Goal: Task Accomplishment & Management: Manage account settings

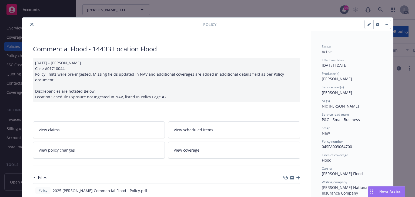
click at [30, 25] on icon "close" at bounding box center [31, 24] width 3 height 3
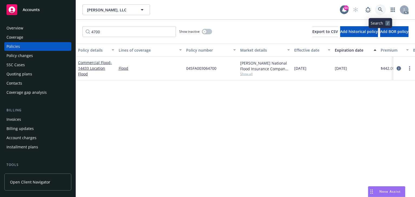
click at [380, 13] on link at bounding box center [380, 9] width 11 height 11
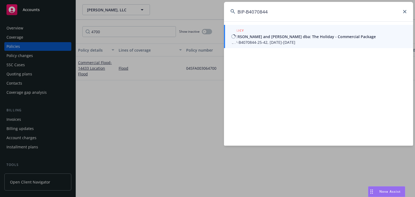
type input "BIP-B4070844"
click at [246, 40] on span "BIP-B4070844-25-42, 06/07/2025-06/07/2026" at bounding box center [319, 42] width 175 height 6
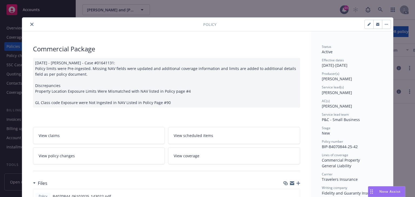
click at [101, 154] on link "View policy changes" at bounding box center [99, 155] width 132 height 17
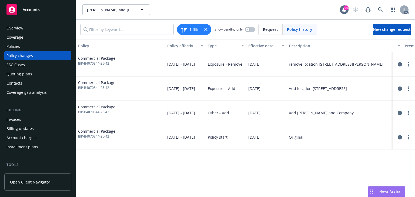
click at [285, 180] on div "Policy Policy effective dates Type Effective date Description Premium change An…" at bounding box center [245, 118] width 339 height 158
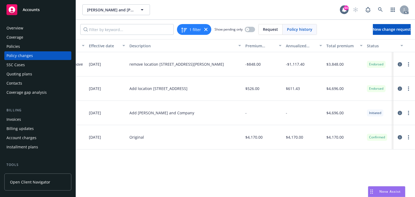
scroll to position [0, 171]
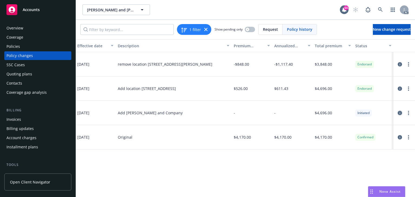
click at [399, 111] on icon "circleInformation" at bounding box center [400, 113] width 4 height 4
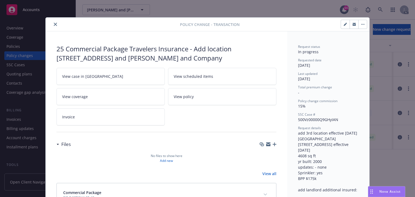
scroll to position [16, 0]
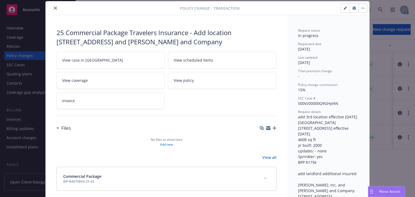
click at [102, 56] on link "View case in SSC" at bounding box center [110, 60] width 108 height 17
click at [53, 6] on button "close" at bounding box center [55, 8] width 6 height 6
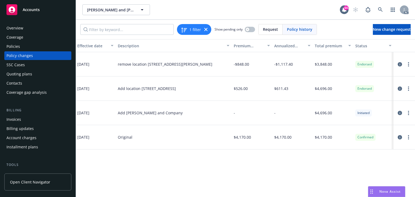
click at [153, 167] on div "Policy Policy effective dates Type Effective date Description Premium change An…" at bounding box center [245, 118] width 339 height 158
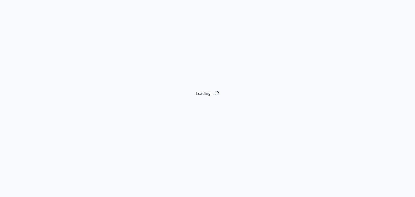
select select "ACCEPTED"
select select "NO_ENDORSEMENT_NEEDED"
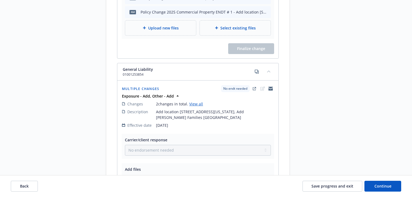
scroll to position [454, 0]
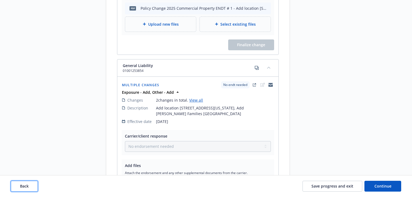
click at [34, 187] on button "Back" at bounding box center [24, 186] width 27 height 11
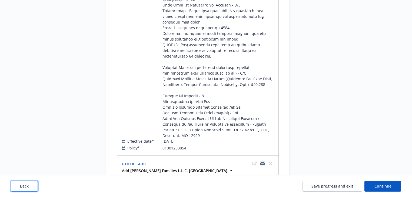
click at [34, 187] on button "Back" at bounding box center [24, 186] width 27 height 11
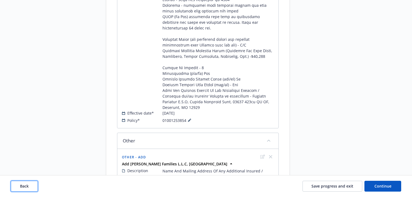
click at [34, 187] on button "Back" at bounding box center [24, 186] width 27 height 11
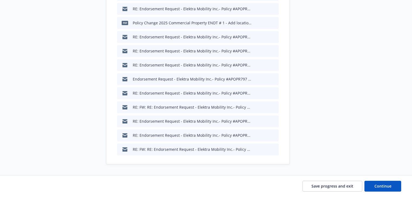
scroll to position [447, 0]
click at [393, 185] on button "Continue" at bounding box center [382, 186] width 37 height 11
type textarea "x"
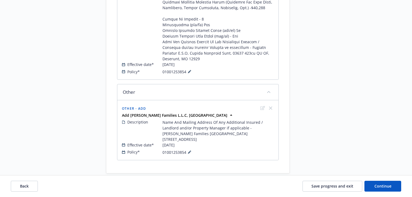
scroll to position [505, 0]
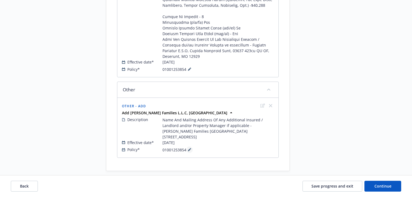
click at [189, 147] on button at bounding box center [189, 150] width 6 height 6
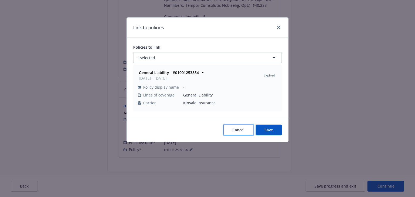
click at [238, 127] on span "Cancel" at bounding box center [238, 129] width 12 height 5
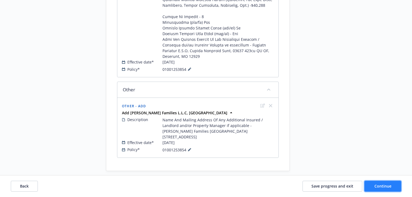
click at [387, 185] on span "Continue" at bounding box center [382, 186] width 17 height 5
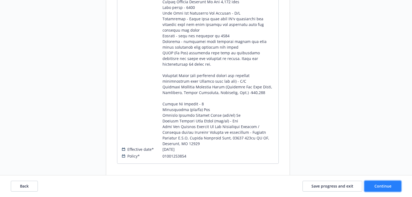
click at [387, 185] on span "Continue" at bounding box center [382, 186] width 17 height 5
select select "ACCEPTED"
select select "NO_ENDORSEMENT_NEEDED"
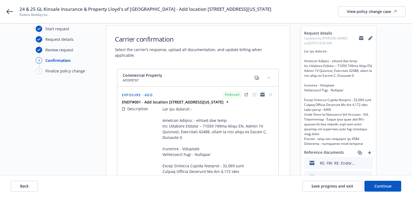
scroll to position [0, 0]
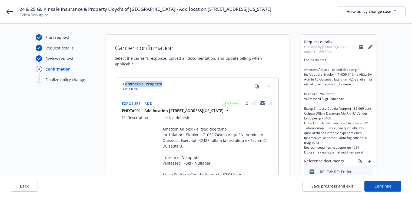
drag, startPoint x: 125, startPoint y: 76, endPoint x: 176, endPoint y: 74, distance: 51.4
click at [176, 78] on div "Commercial Property APOPR797" at bounding box center [197, 86] width 161 height 17
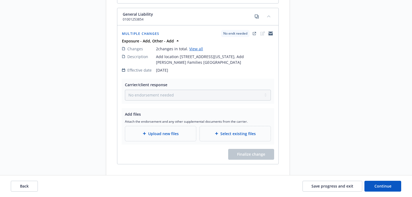
scroll to position [512, 0]
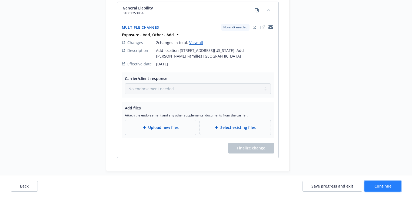
click at [397, 189] on button "Continue" at bounding box center [382, 186] width 37 height 11
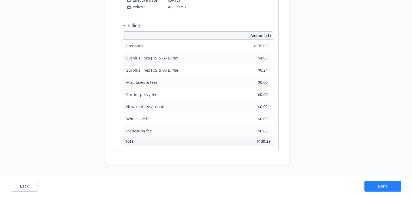
scroll to position [452, 0]
click at [394, 188] on button "Done" at bounding box center [382, 186] width 37 height 11
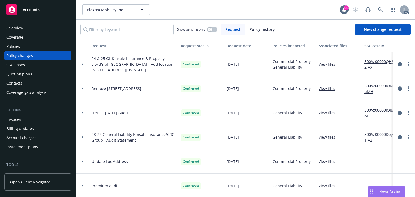
click at [330, 65] on link "View files" at bounding box center [329, 64] width 21 height 6
click at [82, 64] on icon at bounding box center [83, 64] width 2 height 2
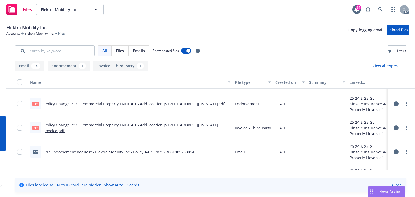
scroll to position [261, 0]
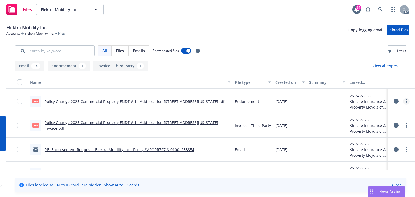
click at [404, 103] on link "more" at bounding box center [406, 101] width 6 height 6
click at [368, 124] on link "Download" at bounding box center [379, 123] width 54 height 11
click at [406, 125] on icon "more" at bounding box center [406, 125] width 1 height 4
click at [373, 147] on link "Download" at bounding box center [379, 147] width 54 height 11
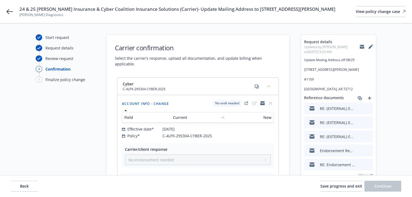
select select "NO_ENDORSEMENT_NEEDED"
drag, startPoint x: 163, startPoint y: 135, endPoint x: 224, endPoint y: 139, distance: 61.0
click at [224, 139] on div "Field Current New Effective date* [DATE] Policy* C-4LPX-295304-CYBER-2025" at bounding box center [198, 124] width 154 height 32
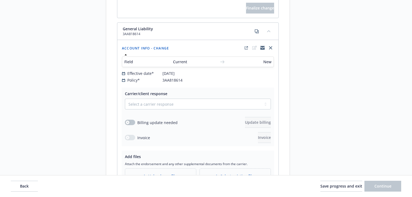
scroll to position [266, 0]
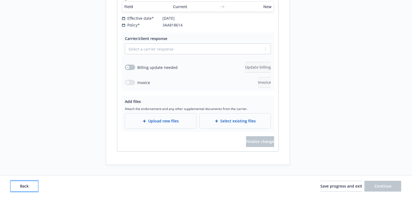
click at [31, 188] on button "Back" at bounding box center [24, 186] width 27 height 11
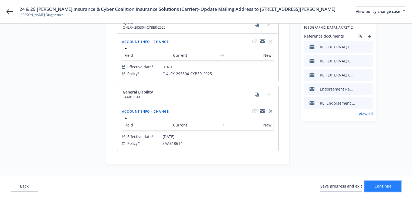
click at [395, 189] on button "Continue" at bounding box center [382, 186] width 37 height 11
select select "NO_ENDORSEMENT_NEEDED"
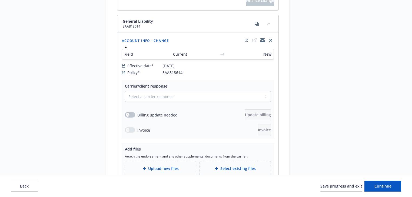
scroll to position [266, 0]
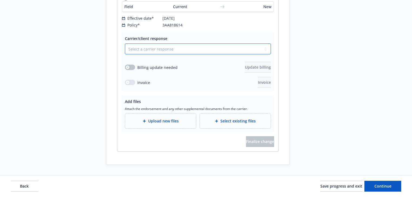
click at [162, 47] on select "Select a carrier response Accepted Accepted with revision No endorsement needed…" at bounding box center [198, 49] width 146 height 11
select select "ACCEPTED"
click at [125, 44] on select "Select a carrier response Accepted Accepted with revision No endorsement needed…" at bounding box center [198, 49] width 146 height 11
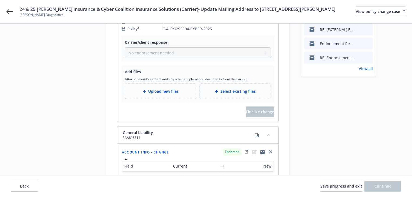
scroll to position [115, 0]
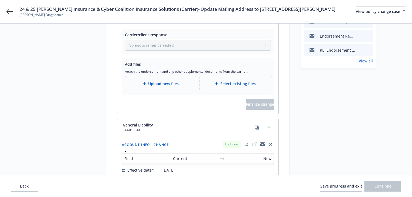
drag, startPoint x: 187, startPoint y: 8, endPoint x: 192, endPoint y: 14, distance: 8.1
click at [192, 12] on span "24 & 25 GL Markel Insurance & Cyber Coalition Insurance Solutions (Carrier)- Up…" at bounding box center [177, 9] width 316 height 6
copy span "Update Mailing Address to 1706 S. Walton Blvd. #1109 Bentonville, AR 72712"
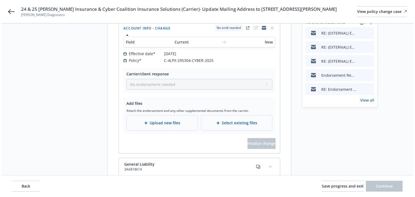
scroll to position [86, 0]
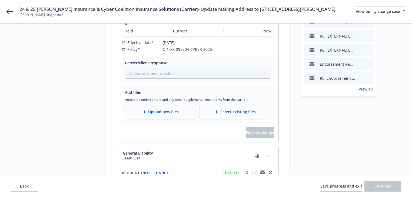
click at [165, 110] on span "Upload new files" at bounding box center [163, 112] width 31 height 6
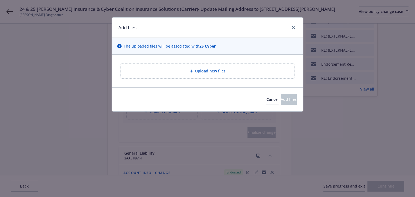
click at [209, 73] on span "Upload new files" at bounding box center [210, 71] width 31 height 6
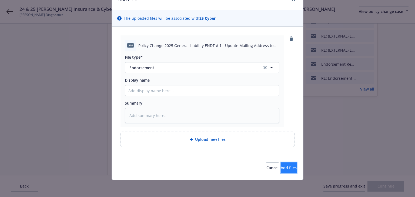
click at [287, 170] on button "Add files" at bounding box center [289, 167] width 16 height 11
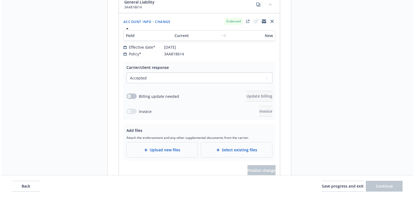
scroll to position [281, 0]
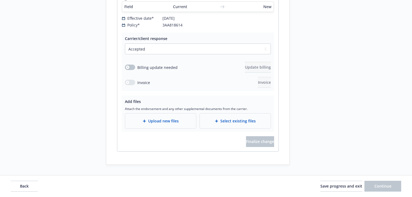
click at [179, 122] on div "Upload new files" at bounding box center [160, 121] width 62 height 6
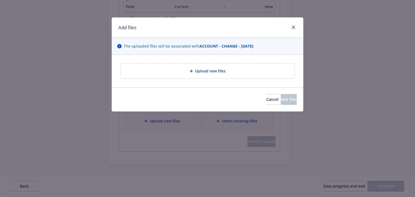
click at [204, 72] on span "Upload new files" at bounding box center [210, 71] width 31 height 6
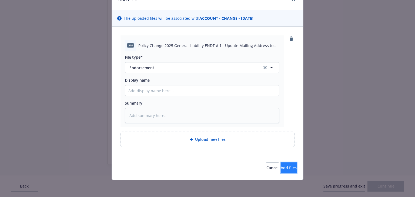
click at [286, 163] on button "Add files" at bounding box center [289, 167] width 16 height 11
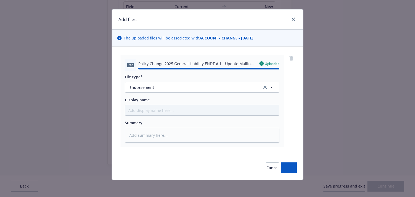
type textarea "x"
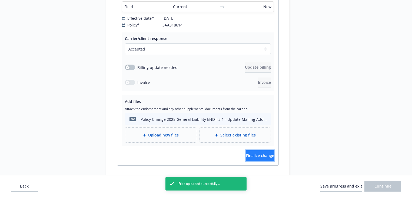
click at [266, 159] on button "Finalize change" at bounding box center [260, 155] width 28 height 11
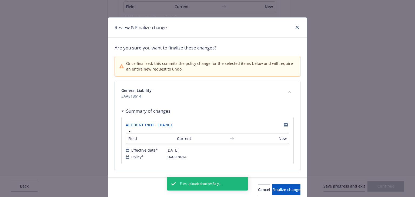
click at [231, 94] on span "3AA818614" at bounding box center [200, 96] width 159 height 6
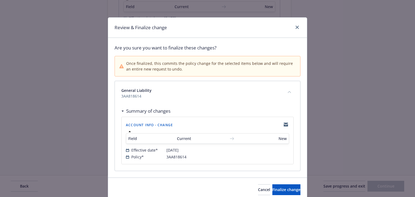
scroll to position [22, 0]
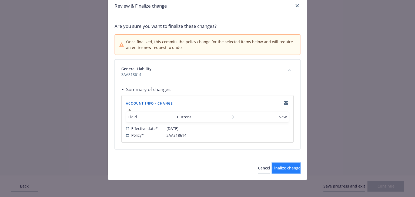
click at [274, 171] on button "Finalize change" at bounding box center [286, 168] width 28 height 11
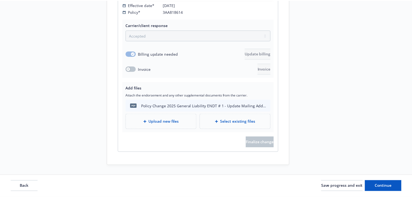
scroll to position [281, 0]
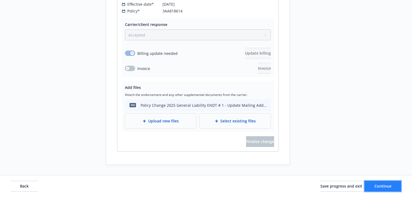
click at [394, 191] on button "Continue" at bounding box center [382, 186] width 37 height 11
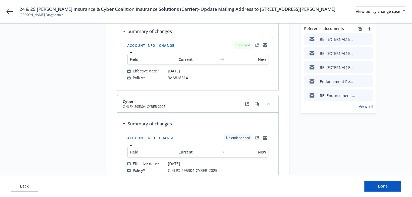
scroll to position [107, 0]
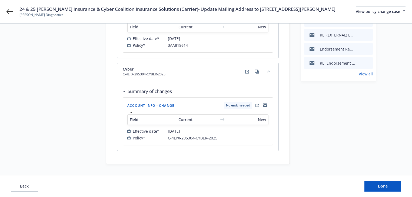
click at [369, 77] on link "View all" at bounding box center [366, 74] width 14 height 6
click at [380, 185] on span "Done" at bounding box center [383, 186] width 10 height 5
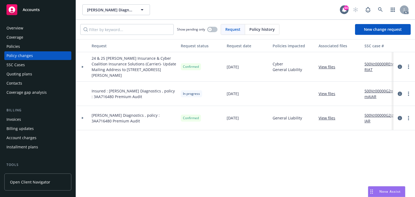
click at [20, 48] on div "Policies" at bounding box center [37, 46] width 63 height 9
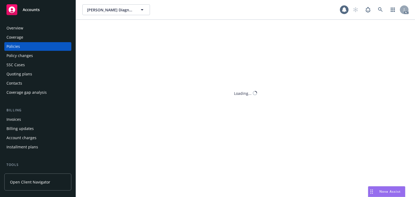
click at [20, 48] on div "Policies" at bounding box center [37, 46] width 63 height 9
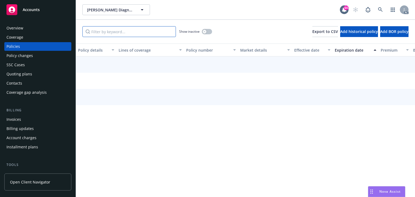
click at [114, 31] on input "Filter by keyword..." at bounding box center [129, 31] width 94 height 11
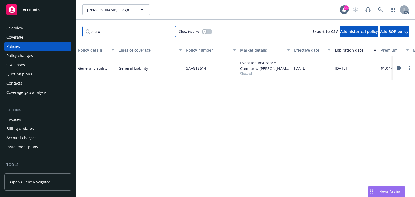
type input "8614"
click at [216, 151] on div "Policy details Lines of coverage Policy number Market details Effective date Ex…" at bounding box center [245, 121] width 339 height 154
click at [400, 66] on icon "circleInformation" at bounding box center [399, 68] width 4 height 4
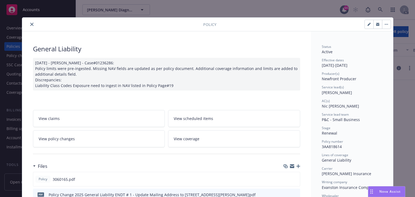
scroll to position [16, 0]
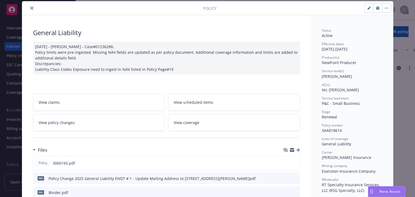
click at [30, 6] on icon "close" at bounding box center [31, 7] width 3 height 3
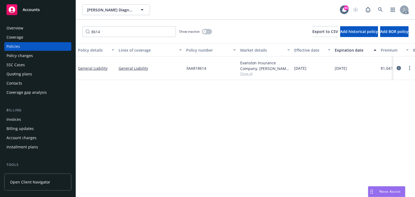
click at [265, 134] on div "Policy details Lines of coverage Policy number Market details Effective date Ex…" at bounding box center [245, 121] width 339 height 154
click at [399, 67] on icon "circleInformation" at bounding box center [399, 68] width 4 height 4
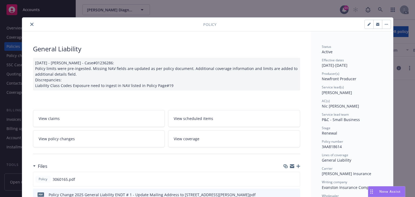
scroll to position [16, 0]
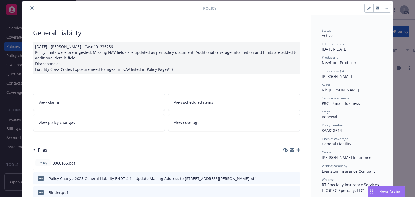
click at [322, 89] on span "Nic Tallichet" at bounding box center [340, 89] width 37 height 5
drag, startPoint x: 320, startPoint y: 78, endPoint x: 345, endPoint y: 79, distance: 24.3
click at [345, 79] on div "Service lead(s) Shelly Flores" at bounding box center [352, 74] width 61 height 10
copy span "Shelly Flores"
click at [29, 5] on button "close" at bounding box center [32, 8] width 6 height 6
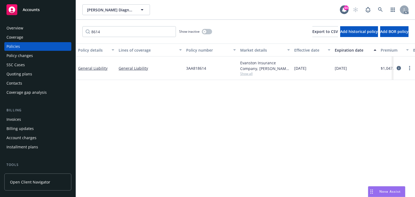
click at [19, 56] on div "Policy changes" at bounding box center [19, 55] width 26 height 9
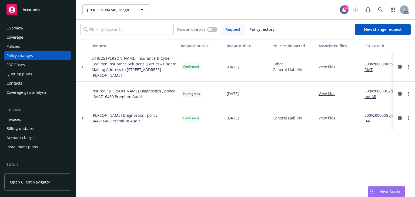
click at [82, 68] on div at bounding box center [83, 66] width 14 height 29
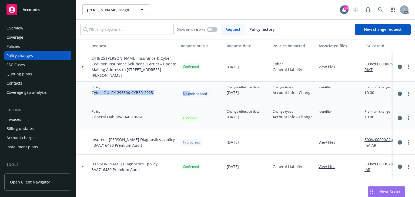
drag, startPoint x: 94, startPoint y: 91, endPoint x: 190, endPoint y: 88, distance: 96.0
click at [190, 88] on div "Policy Cyber - C-4LPX-295304-CYBER-2025 No endt needed Change effective date 08…" at bounding box center [356, 94] width 560 height 24
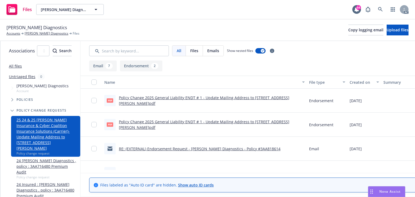
scroll to position [0, 99]
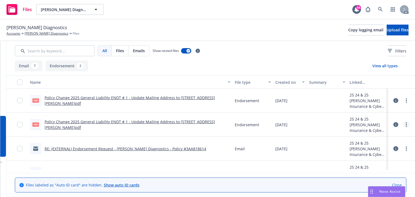
click at [406, 124] on icon "more" at bounding box center [406, 124] width 1 height 4
click at [370, 138] on link "Archive" at bounding box center [379, 135] width 54 height 11
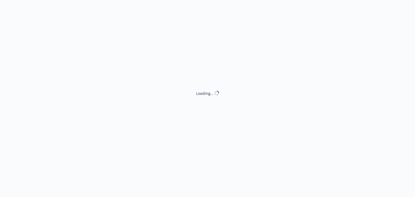
select select "ACCEPTED"
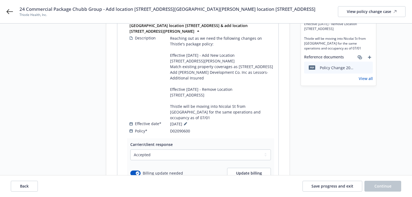
scroll to position [54, 0]
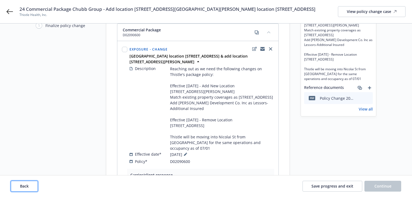
click at [35, 188] on button "Back" at bounding box center [24, 186] width 27 height 11
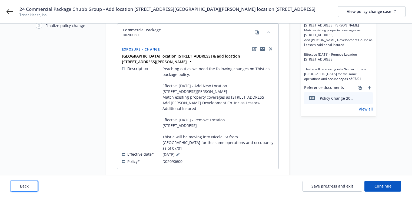
click at [34, 188] on button "Back" at bounding box center [24, 186] width 27 height 11
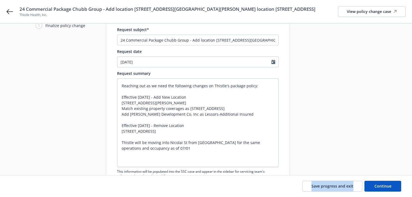
click at [34, 188] on div "Save progress and exit Continue" at bounding box center [206, 186] width 390 height 11
click at [72, 166] on div "Start request Request details Review request 4 Confirmation 5 Finalize policy c…" at bounding box center [65, 95] width 59 height 231
click at [397, 186] on button "Continue" at bounding box center [382, 186] width 37 height 11
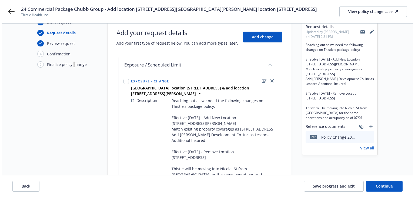
scroll to position [22, 0]
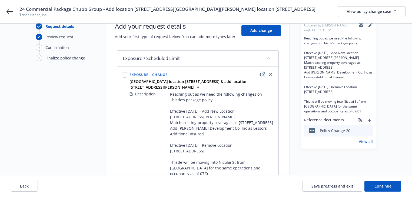
click at [262, 72] on icon "edit" at bounding box center [262, 74] width 5 height 4
type textarea "x"
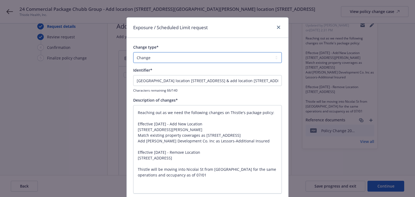
drag, startPoint x: 158, startPoint y: 57, endPoint x: 157, endPoint y: 61, distance: 3.4
click at [158, 57] on select "Add Audit Change Remove" at bounding box center [207, 57] width 149 height 11
select select "REMOVE"
click at [133, 52] on select "Add Audit Change Remove" at bounding box center [207, 57] width 149 height 11
drag, startPoint x: 196, startPoint y: 81, endPoint x: 316, endPoint y: 91, distance: 121.0
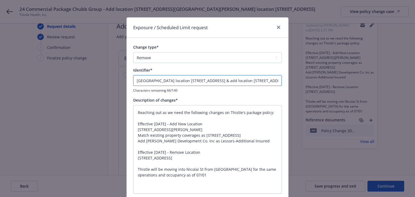
click at [316, 91] on div "Exposure / Scheduled Limit request Change type* Add Audit Change Remove Identif…" at bounding box center [207, 98] width 415 height 197
type textarea "x"
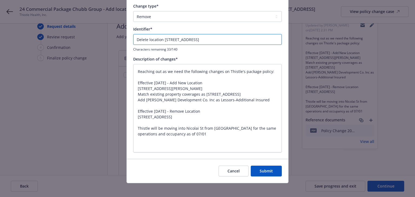
scroll to position [44, 0]
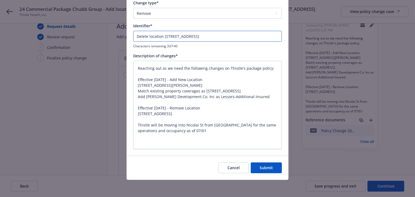
type input "[GEOGRAPHIC_DATA] location [STREET_ADDRESS] & add location [STREET_ADDRESS][PER…"
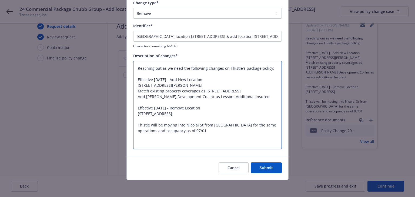
drag, startPoint x: 149, startPoint y: 81, endPoint x: 288, endPoint y: 101, distance: 140.6
click at [288, 101] on div "Exposure / Scheduled Limit request Change type* Add Audit Change Remove Identif…" at bounding box center [207, 98] width 415 height 197
type textarea "x"
type textarea "Reaching out as we need the following changes on Thistle's package policy: Effe…"
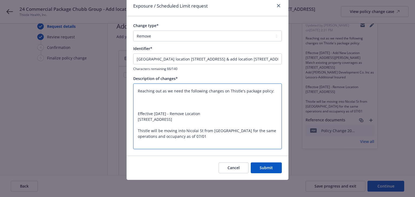
type textarea "x"
type textarea "Reaching out as we need the following changes on Thistle's package policy: Effe…"
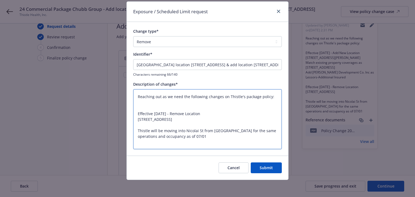
type textarea "x"
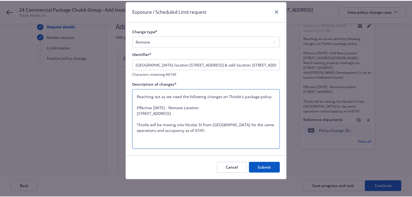
scroll to position [10, 0]
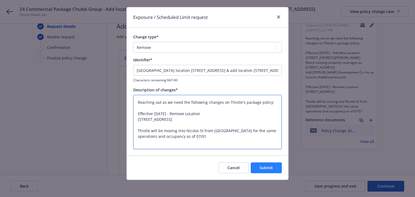
type textarea "Reaching out as we need the following changes on Thistle's package policy: Effe…"
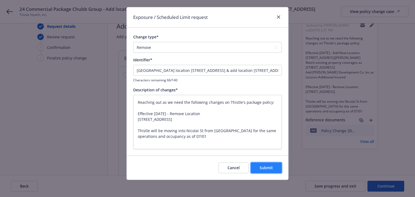
click at [265, 169] on span "Submit" at bounding box center [266, 167] width 13 height 5
type textarea "x"
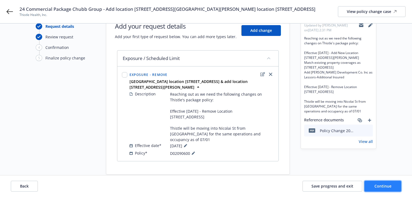
click at [396, 189] on button "Continue" at bounding box center [382, 186] width 37 height 11
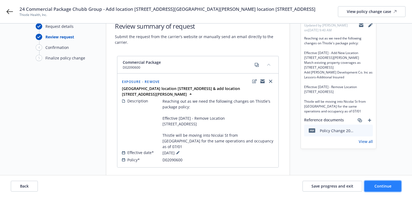
click at [396, 189] on button "Continue" at bounding box center [382, 186] width 37 height 11
select select "ACCEPTED"
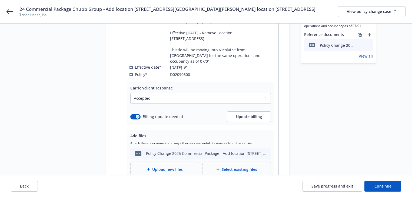
scroll to position [108, 0]
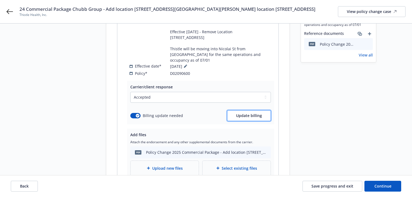
click at [245, 110] on button "Update billing" at bounding box center [249, 115] width 44 height 11
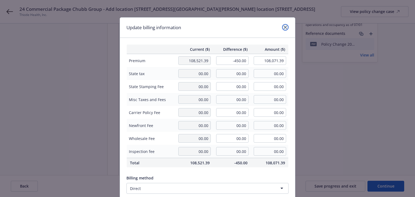
click at [283, 29] on link "close" at bounding box center [285, 27] width 6 height 6
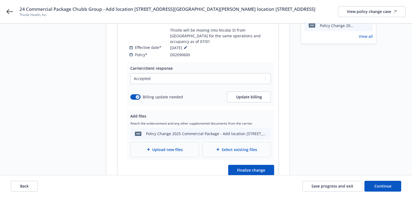
scroll to position [144, 0]
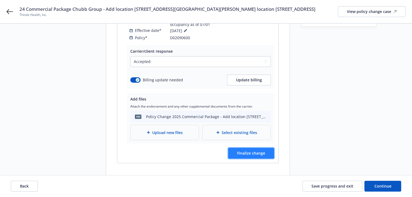
click at [259, 151] on span "Finalize change" at bounding box center [251, 153] width 28 height 5
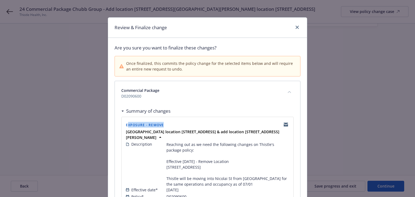
drag, startPoint x: 127, startPoint y: 127, endPoint x: 164, endPoint y: 125, distance: 37.6
click at [164, 125] on div "Exposure - Remove" at bounding box center [207, 124] width 165 height 9
click at [296, 27] on icon "close" at bounding box center [297, 27] width 3 height 3
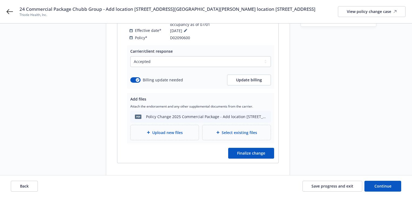
click at [340, 102] on div "Request details Updated by [PERSON_NAME] on [DATE] 9:40 AM Reaching out as we n…" at bounding box center [339, 34] width 76 height 286
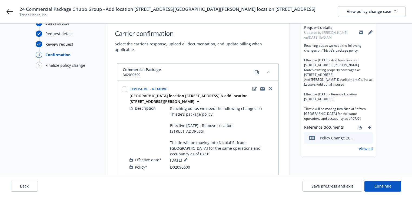
scroll to position [14, 0]
click at [26, 186] on span "Back" at bounding box center [24, 186] width 9 height 5
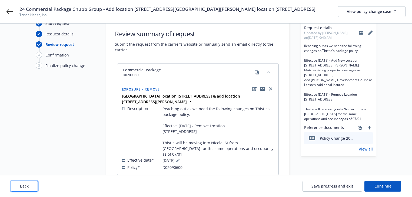
click at [26, 186] on span "Back" at bounding box center [24, 186] width 9 height 5
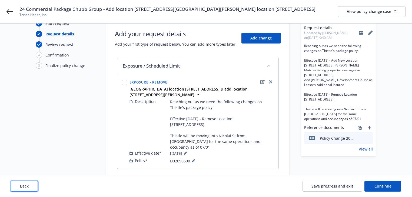
click at [26, 186] on span "Back" at bounding box center [24, 186] width 9 height 5
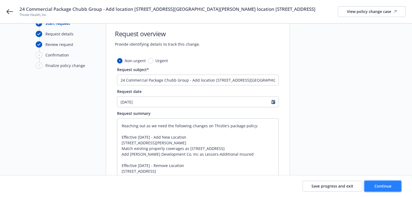
click at [387, 187] on span "Continue" at bounding box center [382, 186] width 17 height 5
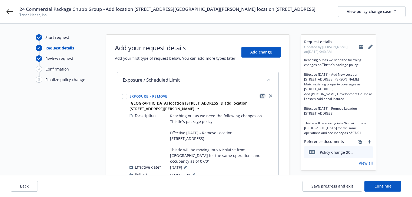
click at [261, 96] on icon "edit" at bounding box center [262, 96] width 5 height 4
type textarea "x"
select select "REMOVE"
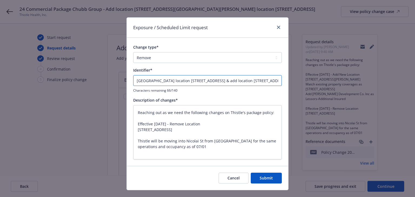
drag, startPoint x: 194, startPoint y: 80, endPoint x: 317, endPoint y: 85, distance: 123.4
click at [318, 85] on div "Exposure / Scheduled Limit request Change type* Add Audit Change Remove Identif…" at bounding box center [207, 98] width 415 height 197
type textarea "x"
type input "Delete location [STREET_ADDRESS]"
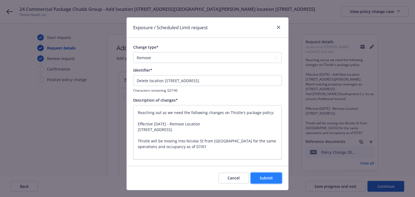
click at [271, 178] on span "Submit" at bounding box center [266, 177] width 13 height 5
type textarea "x"
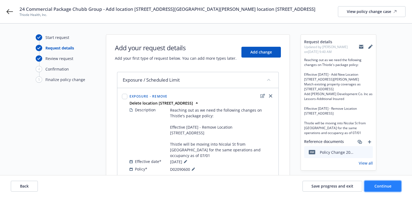
click at [374, 185] on button "Continue" at bounding box center [382, 186] width 37 height 11
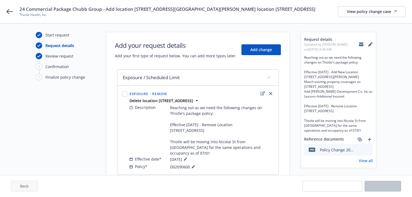
scroll to position [26, 0]
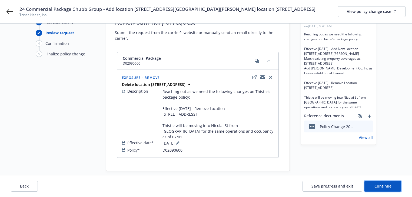
click at [380, 190] on button "Continue" at bounding box center [382, 186] width 37 height 11
select select "ACCEPTED"
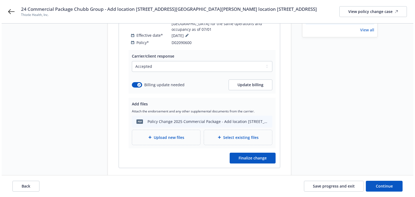
scroll to position [134, 0]
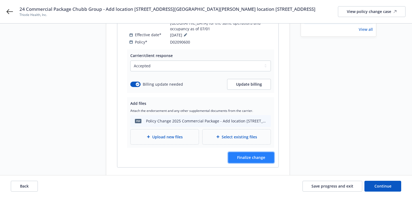
click at [264, 155] on span "Finalize change" at bounding box center [251, 157] width 28 height 5
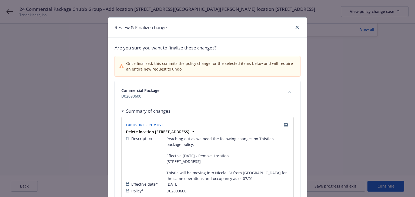
click at [194, 103] on div "Commercial Package D02090600" at bounding box center [207, 93] width 185 height 24
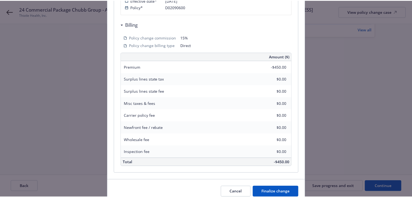
scroll to position [213, 0]
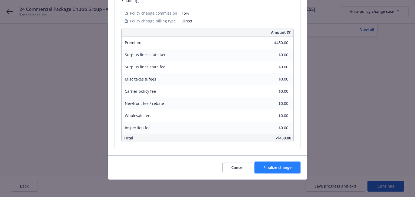
click at [275, 169] on span "Finalize change" at bounding box center [278, 167] width 28 height 5
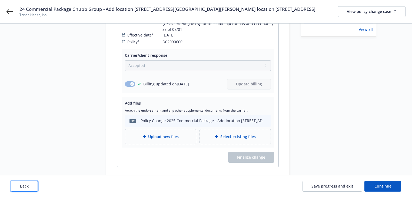
click at [32, 189] on button "Back" at bounding box center [24, 186] width 27 height 11
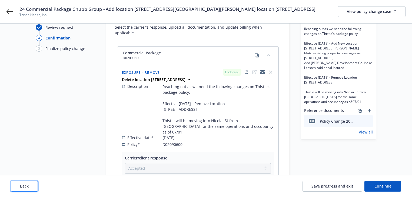
click at [32, 189] on button "Back" at bounding box center [24, 186] width 27 height 11
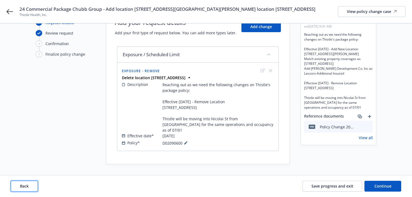
scroll to position [25, 0]
click at [32, 189] on button "Back" at bounding box center [24, 186] width 27 height 11
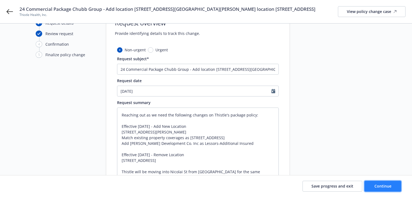
click at [395, 184] on button "Continue" at bounding box center [382, 186] width 37 height 11
type textarea "x"
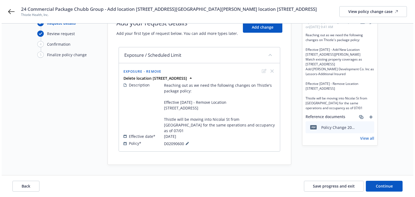
scroll to position [0, 0]
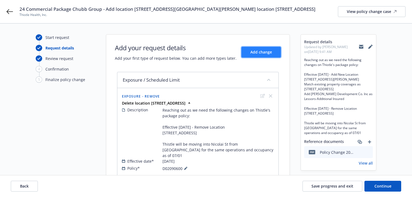
click at [252, 56] on button "Add change" at bounding box center [260, 52] width 39 height 11
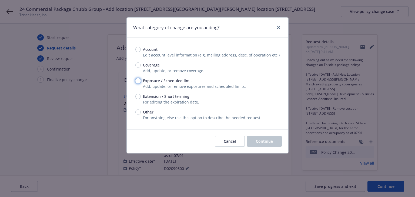
click at [138, 81] on input "Exposure / Scheduled limit" at bounding box center [137, 80] width 5 height 5
radio input "true"
click at [264, 141] on span "Continue" at bounding box center [264, 141] width 17 height 5
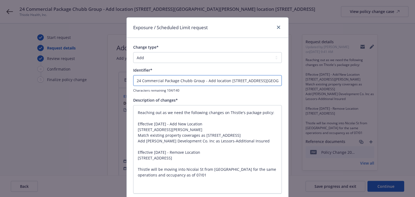
drag, startPoint x: 205, startPoint y: 81, endPoint x: -105, endPoint y: 101, distance: 311.2
click at [0, 101] on html "24 Commercial Package Chubb Group - Add location [STREET_ADDRESS][GEOGRAPHIC_DA…" at bounding box center [207, 98] width 415 height 197
type textarea "x"
type input "Add location [STREET_ADDRESS][GEOGRAPHIC_DATA][PERSON_NAME] location [STREET_AD…"
drag, startPoint x: 192, startPoint y: 81, endPoint x: 330, endPoint y: 82, distance: 137.6
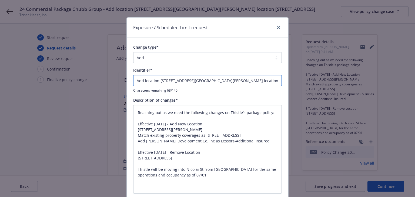
click at [330, 82] on div "Exposure / Scheduled Limit request Change type* Add Audit Change Remove Identif…" at bounding box center [207, 98] width 415 height 197
type textarea "x"
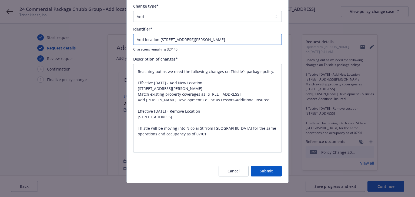
scroll to position [44, 0]
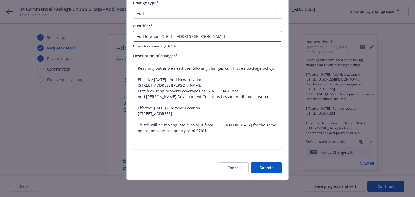
type input "Add location [STREET_ADDRESS][PERSON_NAME]"
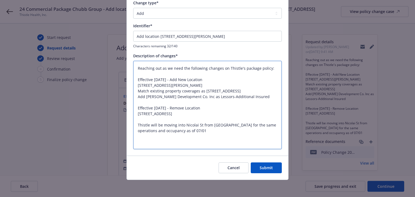
drag, startPoint x: 133, startPoint y: 111, endPoint x: 177, endPoint y: 124, distance: 45.3
click at [177, 124] on textarea "Reaching out as we need the following changes on Thistle's package policy: Effe…" at bounding box center [207, 105] width 149 height 89
type textarea "x"
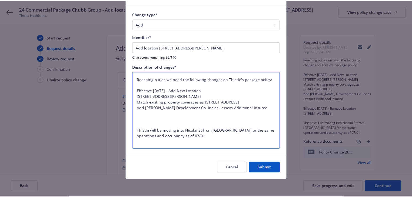
scroll to position [33, 0]
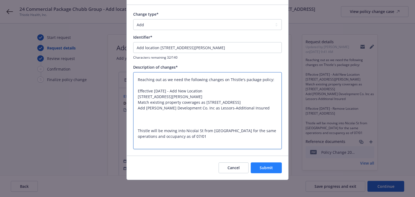
type textarea "Reaching out as we need the following changes on Thistle's package policy: Effe…"
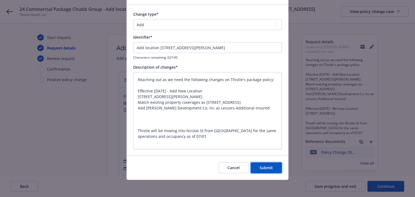
click at [266, 165] on span "Submit" at bounding box center [266, 167] width 13 height 5
type textarea "x"
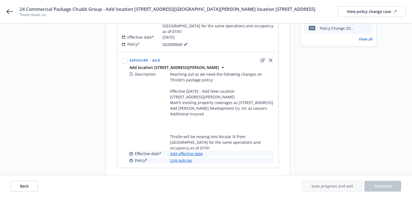
scroll to position [141, 0]
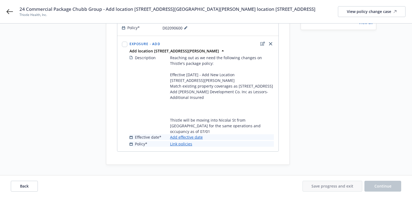
click at [199, 138] on link "Add effective date" at bounding box center [186, 137] width 33 height 6
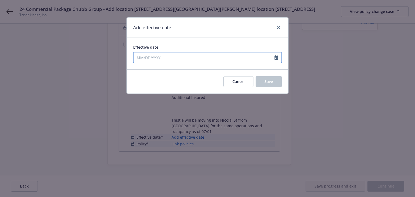
click at [174, 62] on div "January February March April May June July August September October November [D…" at bounding box center [207, 57] width 149 height 11
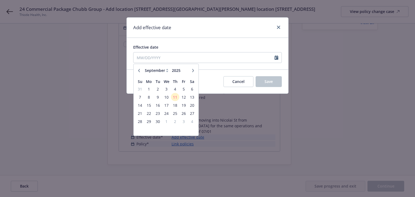
click at [138, 70] on icon "button" at bounding box center [139, 70] width 2 height 3
select select "7"
click at [157, 90] on span "1" at bounding box center [157, 89] width 7 height 7
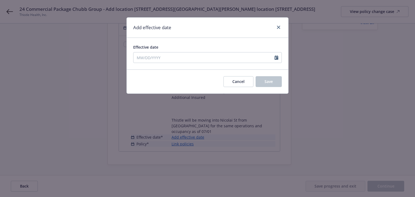
type input "[DATE]"
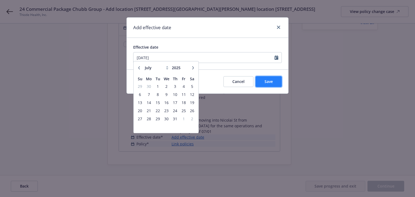
click at [268, 84] on button "Save" at bounding box center [269, 81] width 26 height 11
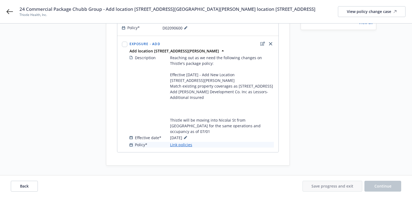
click at [185, 144] on link "Link policies" at bounding box center [181, 145] width 22 height 6
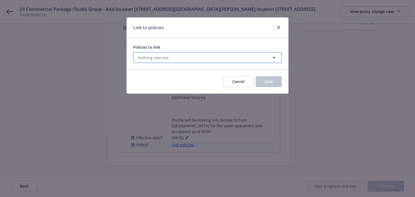
click at [162, 55] on span "Nothing selected" at bounding box center [153, 58] width 31 height 6
select select "ACTIVE"
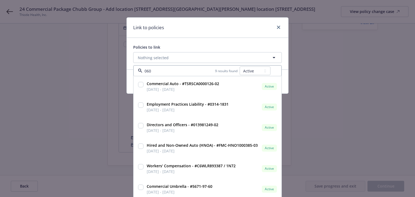
type input "0600"
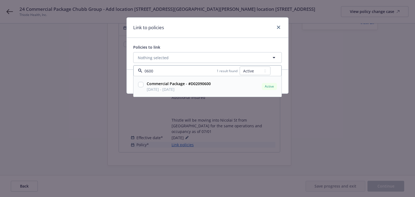
click at [138, 84] on input "checkbox" at bounding box center [140, 84] width 5 height 5
checkbox input "true"
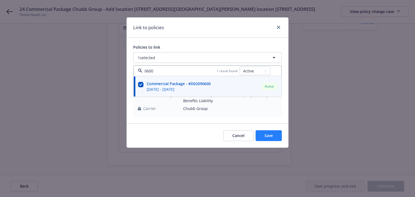
type input "0600"
click at [261, 137] on button "Save" at bounding box center [269, 135] width 26 height 11
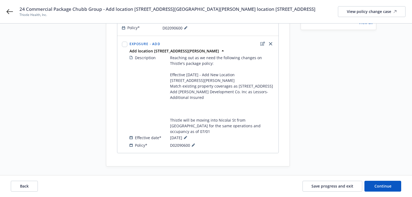
click at [262, 162] on div "Exposure / Scheduled Limit Exposure - Remove Delete location [STREET_ADDRESS] D…" at bounding box center [198, 48] width 162 height 235
click at [376, 187] on span "Continue" at bounding box center [382, 186] width 17 height 5
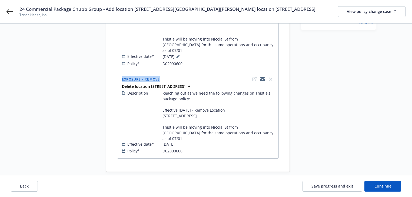
drag, startPoint x: 120, startPoint y: 82, endPoint x: 182, endPoint y: 81, distance: 61.9
click at [182, 81] on div "Exposure - Remove Delete location [STREET_ADDRESS] Description Reaching out as …" at bounding box center [198, 115] width 161 height 87
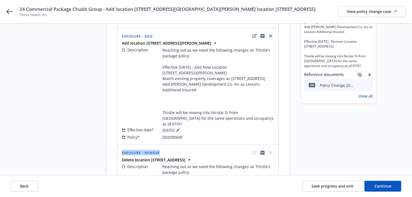
scroll to position [54, 0]
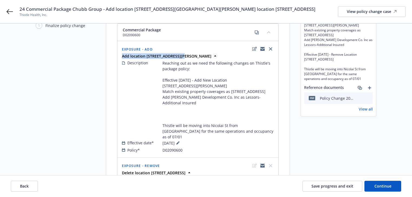
drag, startPoint x: 120, startPoint y: 56, endPoint x: 179, endPoint y: 54, distance: 59.5
click at [179, 54] on div "Exposure - Add Add location [STREET_ADDRESS][PERSON_NAME] Description Reaching …" at bounding box center [198, 99] width 161 height 116
copy strong "Add location [STREET_ADDRESS][PERSON_NAME]"
click at [378, 185] on span "Continue" at bounding box center [382, 186] width 17 height 5
select select "ACCEPTED"
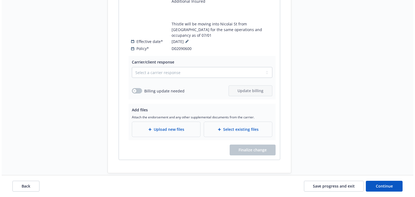
scroll to position [364, 0]
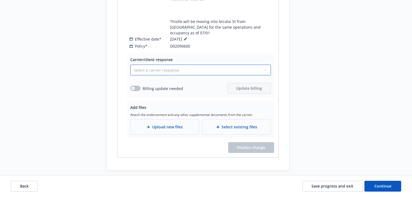
click at [174, 67] on select "Select a carrier response Accepted Accepted with revision No endorsement needed…" at bounding box center [200, 70] width 141 height 11
select select "ACCEPTED"
click at [130, 65] on select "Select a carrier response Accepted Accepted with revision No endorsement needed…" at bounding box center [200, 70] width 141 height 11
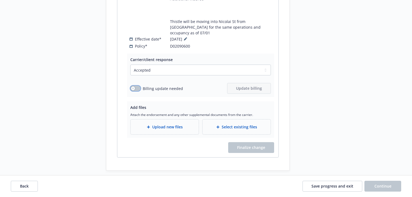
click at [137, 86] on button "button" at bounding box center [135, 88] width 10 height 5
click at [258, 86] on span "Update billing" at bounding box center [249, 88] width 26 height 5
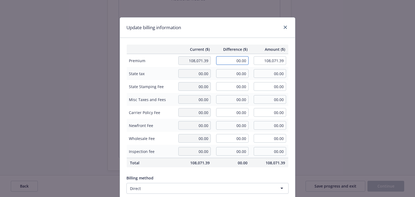
click at [239, 58] on input "00.00" at bounding box center [232, 60] width 32 height 9
type input "648.00"
type input "108,719.39"
type input "97.2"
click at [236, 29] on div "Update billing information" at bounding box center [207, 28] width 175 height 20
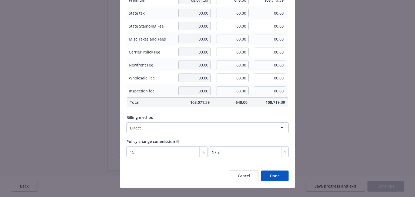
scroll to position [69, 0]
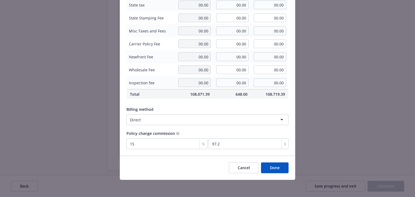
drag, startPoint x: 284, startPoint y: 170, endPoint x: 275, endPoint y: 171, distance: 9.0
click at [284, 170] on button "Done" at bounding box center [275, 167] width 28 height 11
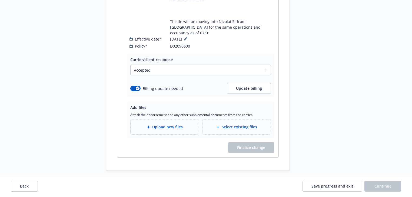
click at [171, 124] on span "Upload new files" at bounding box center [167, 127] width 31 height 6
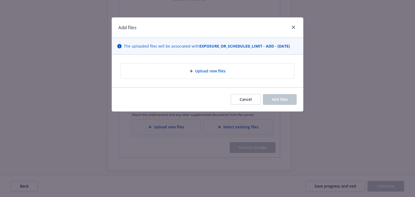
click at [211, 70] on span "Upload new files" at bounding box center [210, 71] width 31 height 6
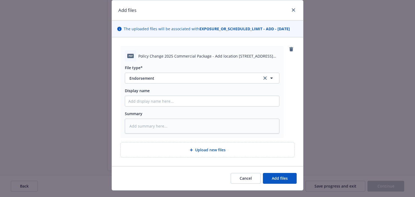
scroll to position [28, 0]
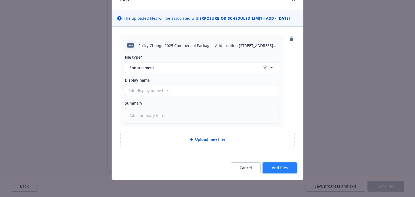
click at [285, 167] on span "Add files" at bounding box center [280, 167] width 16 height 5
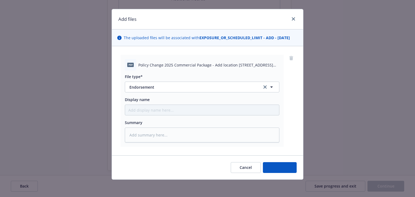
scroll to position [8, 0]
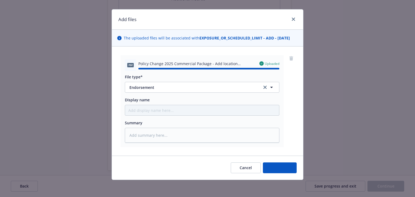
type textarea "x"
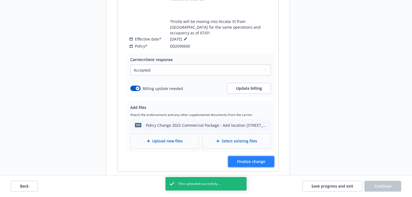
click at [267, 156] on button "Finalize change" at bounding box center [251, 161] width 46 height 11
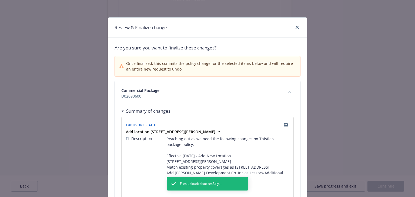
click at [200, 75] on div "Once finalized, this commits the policy change for the selected items below and…" at bounding box center [207, 66] width 185 height 20
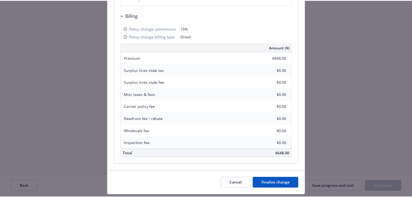
scroll to position [236, 0]
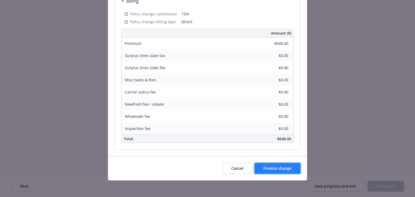
click at [289, 164] on button "Finalize change" at bounding box center [278, 168] width 46 height 11
select select "ACCEPTED"
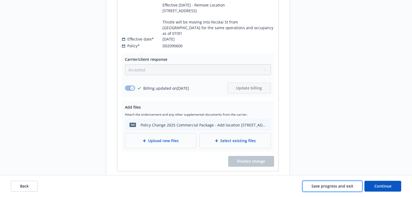
click at [329, 188] on span "Save progress and exit" at bounding box center [332, 186] width 42 height 5
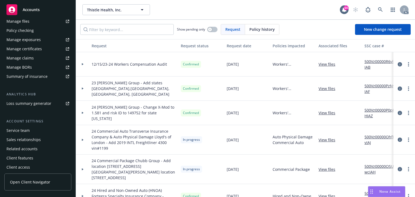
scroll to position [155, 0]
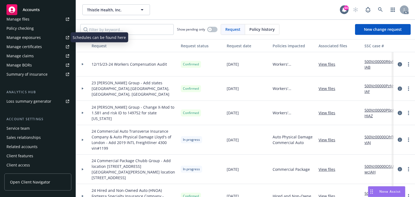
click at [28, 40] on div "Manage exposures" at bounding box center [23, 37] width 34 height 9
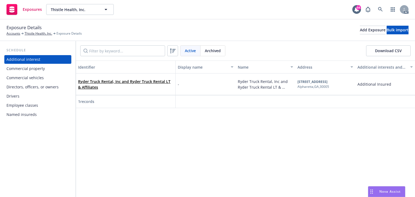
click at [43, 69] on div "Commercial property" at bounding box center [25, 68] width 38 height 9
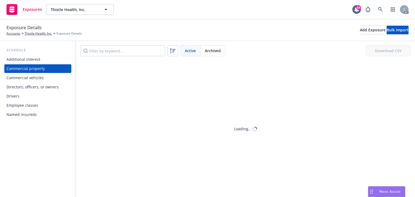
drag, startPoint x: 134, startPoint y: 58, endPoint x: 131, endPoint y: 53, distance: 5.8
click at [134, 58] on div "Active Archived Download CSV" at bounding box center [245, 50] width 339 height 19
click at [131, 53] on input "Filter by keyword..." at bounding box center [122, 50] width 85 height 11
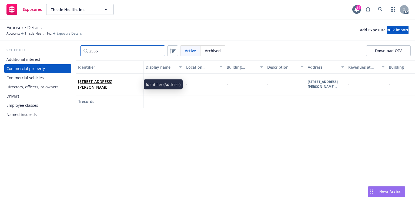
type input "2555"
click at [112, 83] on link "[STREET_ADDRESS][PERSON_NAME]" at bounding box center [95, 84] width 34 height 11
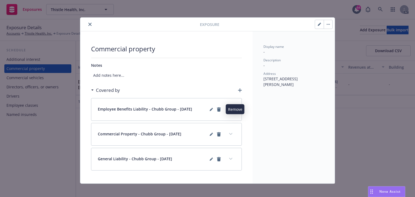
click at [228, 107] on button "expand content" at bounding box center [231, 109] width 9 height 9
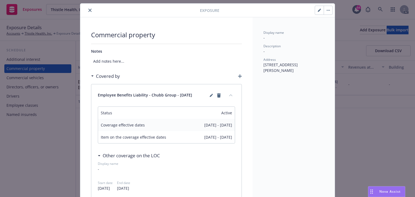
scroll to position [22, 0]
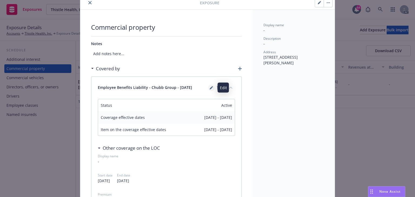
click at [210, 87] on icon "editPencil" at bounding box center [211, 88] width 3 height 3
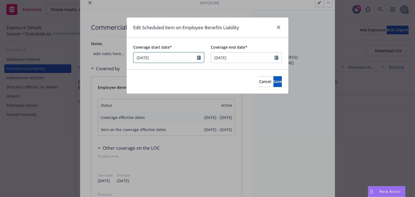
click at [165, 56] on input "[DATE]" at bounding box center [168, 57] width 71 height 11
select select "July"
select select "2025"
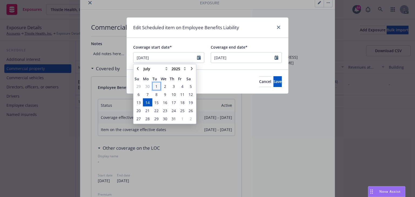
click at [156, 86] on span "1" at bounding box center [156, 86] width 2 height 6
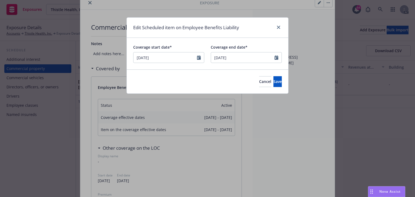
type input "[DATE]"
click at [274, 82] on button "Save" at bounding box center [278, 81] width 8 height 11
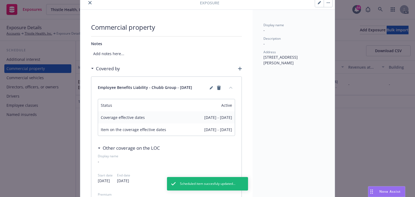
click at [231, 88] on button "collapse content" at bounding box center [231, 87] width 9 height 9
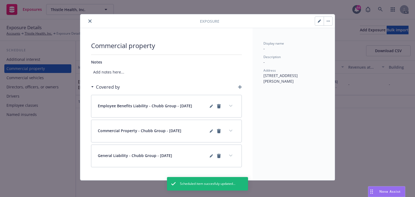
click at [230, 132] on button "expand content" at bounding box center [231, 131] width 9 height 9
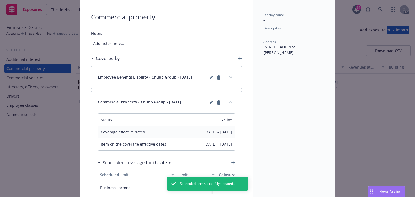
scroll to position [68, 0]
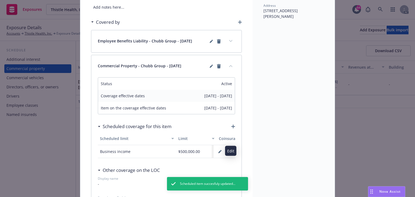
click at [216, 150] on button "button" at bounding box center [220, 151] width 9 height 9
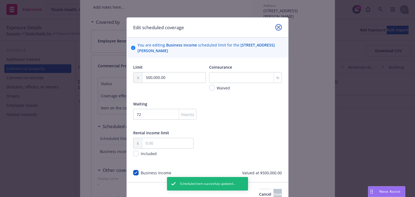
click at [279, 25] on link "close" at bounding box center [278, 27] width 6 height 6
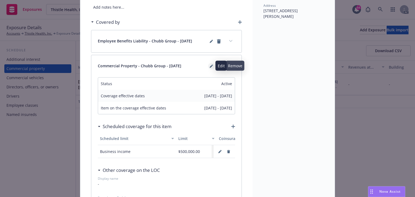
click at [212, 63] on link "editPencil" at bounding box center [211, 66] width 6 height 6
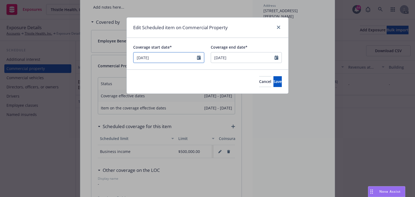
click at [177, 61] on input "[DATE]" at bounding box center [168, 57] width 71 height 11
select select "July"
select select "2025"
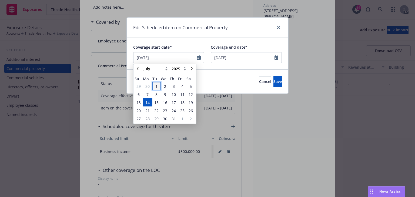
click at [156, 86] on span "1" at bounding box center [156, 86] width 2 height 6
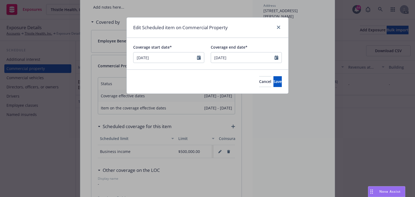
type input "[DATE]"
click at [274, 86] on button "Save" at bounding box center [278, 81] width 8 height 11
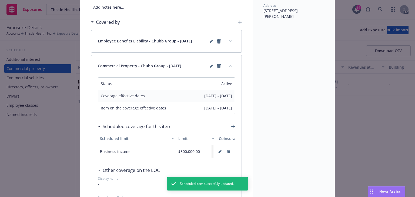
click at [229, 67] on button "collapse content" at bounding box center [231, 66] width 9 height 9
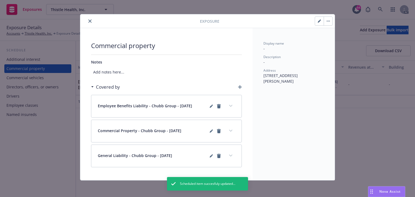
drag, startPoint x: 229, startPoint y: 156, endPoint x: 232, endPoint y: 154, distance: 3.8
click at [230, 156] on button "expand content" at bounding box center [231, 155] width 9 height 9
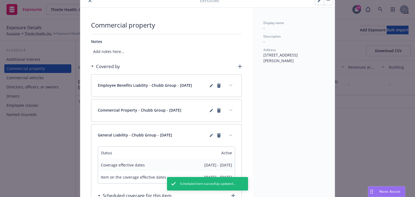
scroll to position [90, 0]
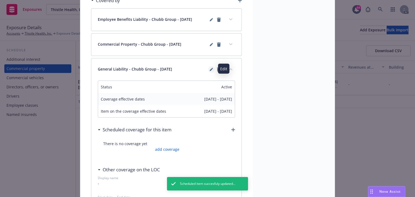
click at [211, 71] on link "editPencil" at bounding box center [211, 69] width 6 height 6
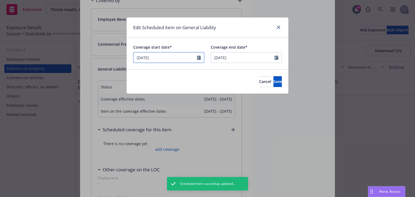
click at [181, 57] on input "[DATE]" at bounding box center [168, 57] width 71 height 11
select select "July"
select select "2025"
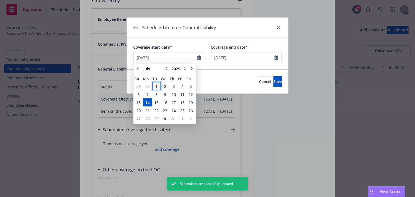
click at [157, 85] on span "1" at bounding box center [156, 86] width 7 height 7
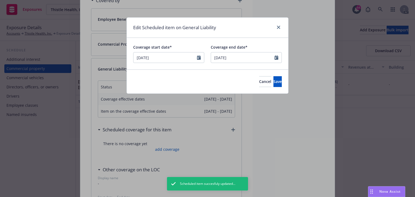
type input "[DATE]"
click at [274, 82] on button "Save" at bounding box center [278, 81] width 8 height 11
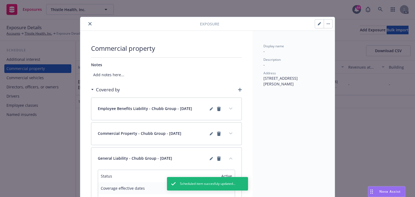
scroll to position [0, 0]
click at [315, 25] on button "button" at bounding box center [319, 24] width 9 height 9
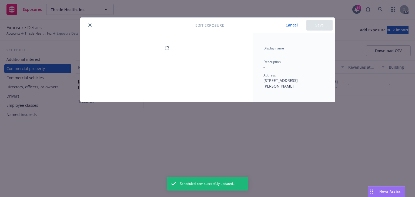
select select "AMOUNT"
select select "JOISTED_MASONRY"
select select "FULLY"
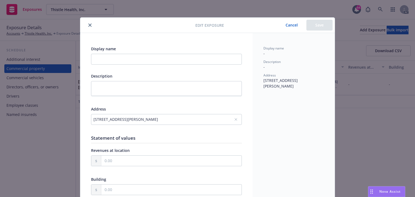
click at [90, 26] on icon "close" at bounding box center [89, 25] width 3 height 3
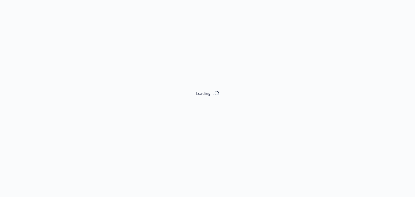
select select "ACCEPTED"
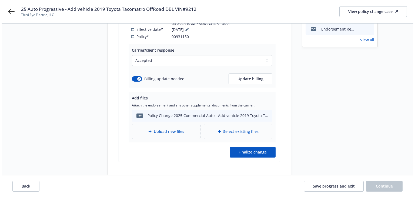
scroll to position [127, 0]
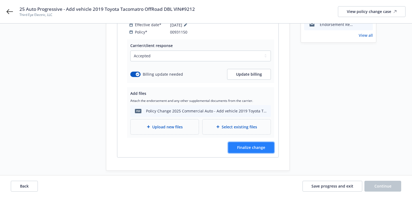
click at [264, 145] on span "Finalize change" at bounding box center [251, 147] width 28 height 5
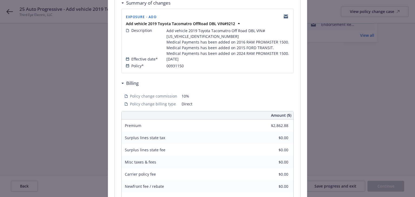
scroll to position [190, 0]
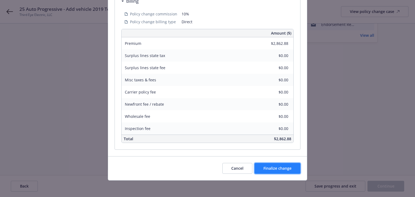
click at [284, 172] on button "Finalize change" at bounding box center [278, 168] width 46 height 11
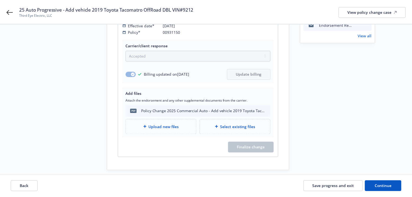
scroll to position [127, 0]
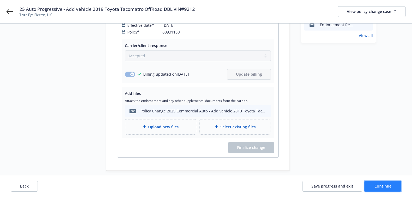
click at [378, 186] on span "Continue" at bounding box center [382, 186] width 17 height 5
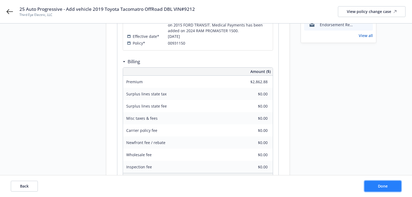
click at [378, 186] on span "Done" at bounding box center [383, 186] width 10 height 5
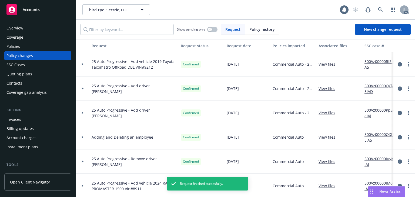
click at [12, 47] on div "Policies" at bounding box center [13, 46] width 14 height 9
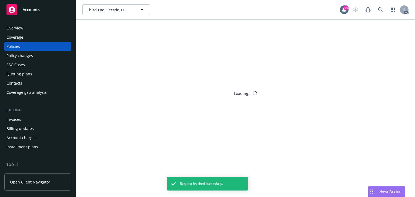
click at [115, 31] on div "Third Eye Electric, LLC Third Eye Electric, LLC 64 AC Loading..." at bounding box center [245, 98] width 339 height 197
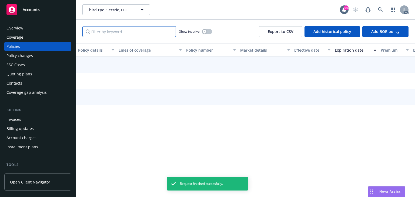
click at [115, 31] on input "Filter by keyword..." at bounding box center [129, 31] width 94 height 11
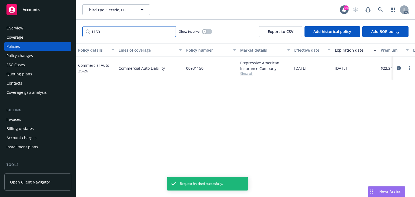
type input "1150"
click at [263, 154] on div "Policy details Lines of coverage Policy number Market details Effective date Ex…" at bounding box center [245, 121] width 339 height 154
click at [399, 66] on icon "circleInformation" at bounding box center [399, 68] width 4 height 4
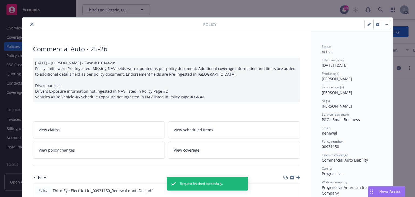
scroll to position [16, 0]
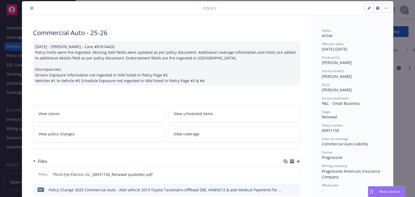
click at [30, 8] on icon "close" at bounding box center [31, 7] width 3 height 3
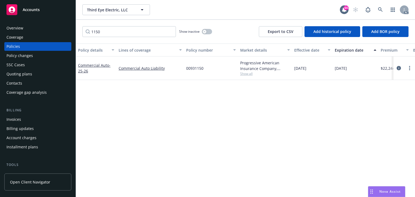
drag, startPoint x: 201, startPoint y: 141, endPoint x: 207, endPoint y: 161, distance: 20.7
click at [201, 141] on div "Policy details Lines of coverage Policy number Market details Effective date Ex…" at bounding box center [245, 121] width 339 height 154
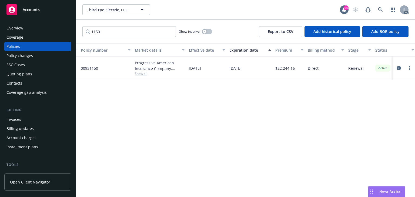
click at [235, 127] on div "Policy details Lines of coverage Policy number Market details Effective date Ex…" at bounding box center [245, 121] width 339 height 154
click at [18, 56] on div "Policy changes" at bounding box center [19, 55] width 26 height 9
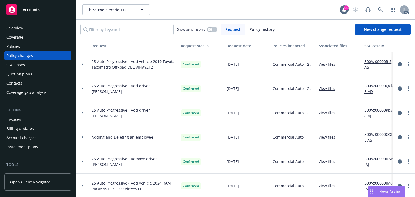
click at [84, 64] on div at bounding box center [82, 64] width 9 height 2
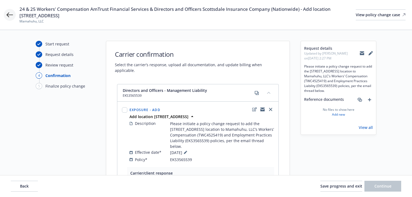
click at [8, 17] on icon at bounding box center [9, 15] width 6 height 6
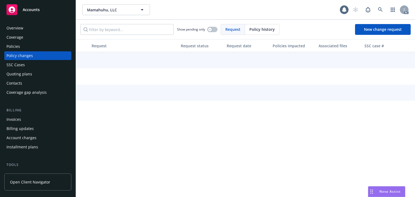
click at [22, 49] on div "Policies" at bounding box center [37, 46] width 63 height 9
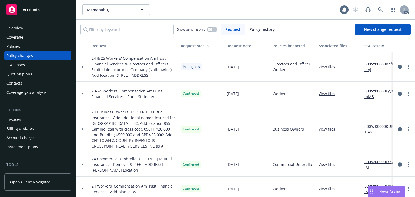
click at [22, 47] on div "Policies" at bounding box center [37, 46] width 63 height 9
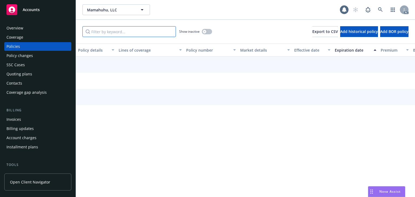
click at [120, 31] on input "Filter by keyword..." at bounding box center [129, 31] width 94 height 11
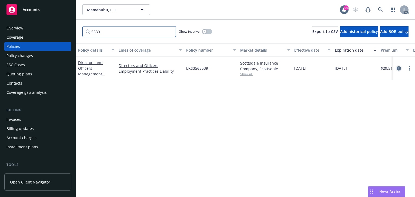
type input "5539"
click at [397, 67] on icon "circleInformation" at bounding box center [399, 68] width 4 height 4
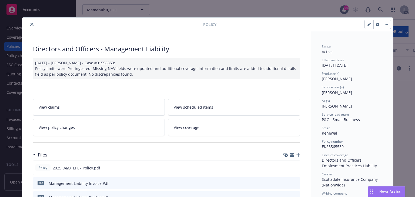
scroll to position [16, 0]
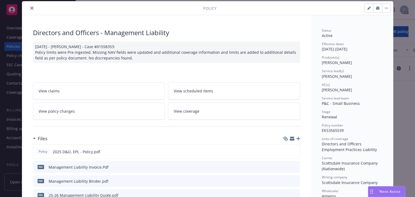
click at [322, 77] on span "[PERSON_NAME]" at bounding box center [337, 76] width 30 height 5
copy span "[PERSON_NAME]"
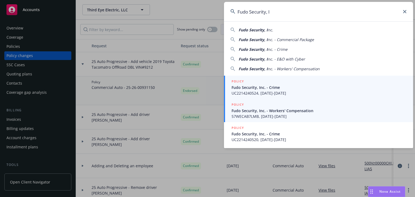
type input "Fudo Security, I"
click at [245, 112] on span "Fudo Security, Inc. - Workers' Compensation" at bounding box center [319, 111] width 175 height 6
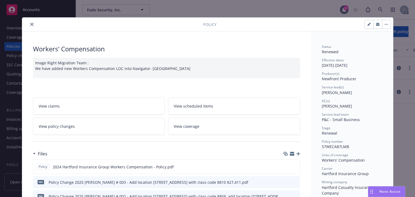
click at [105, 124] on link "View policy changes" at bounding box center [99, 126] width 132 height 17
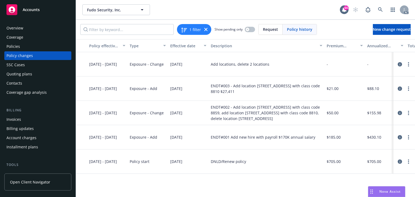
scroll to position [0, 171]
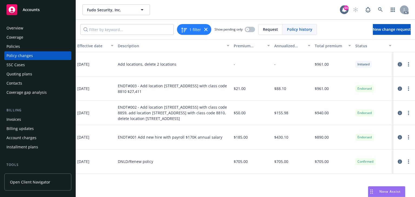
click at [400, 65] on icon "circleInformation" at bounding box center [400, 64] width 4 height 4
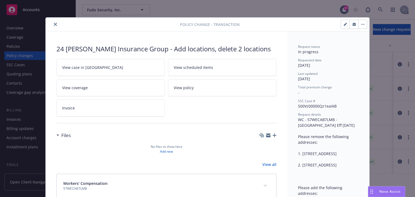
scroll to position [16, 0]
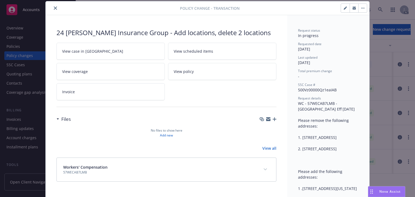
click at [111, 53] on link "View case in [GEOGRAPHIC_DATA]" at bounding box center [110, 51] width 108 height 17
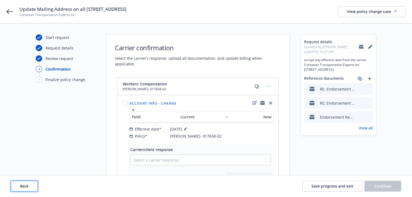
click at [30, 187] on button "Back" at bounding box center [24, 186] width 27 height 11
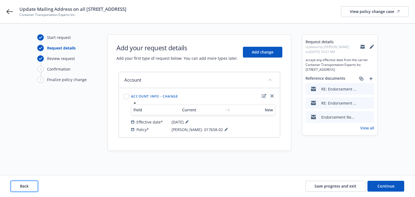
click at [30, 187] on button "Back" at bounding box center [24, 186] width 27 height 11
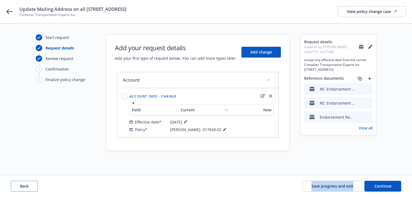
click at [30, 187] on div "Back Save progress and exit Continue" at bounding box center [206, 186] width 390 height 11
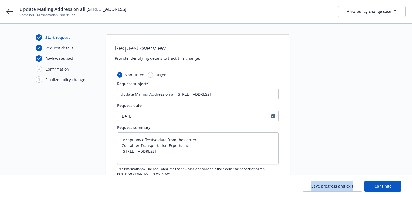
click at [30, 187] on div "Save progress and exit Continue" at bounding box center [206, 186] width 390 height 11
click at [196, 152] on textarea "accept any effective date from the carrier Container Transportation Experts Inc…" at bounding box center [198, 148] width 162 height 32
type textarea "x"
type textarea "accept any effective date from the carrier Container Transportation Experts Inc…"
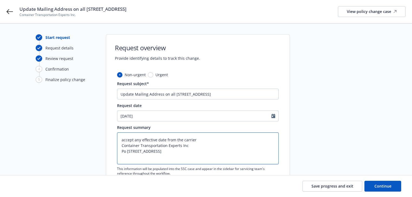
type textarea "x"
type textarea "accept any effective date from the carrier Container Transportation Experts Inc…"
click at [396, 187] on button "Continue" at bounding box center [382, 186] width 37 height 11
type textarea "x"
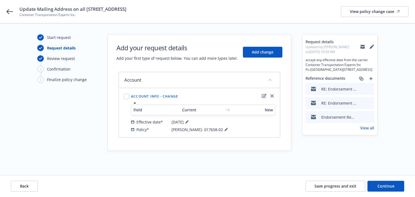
click at [262, 95] on icon "edit" at bounding box center [264, 96] width 5 height 4
select select "US"
select select "C-corporation"
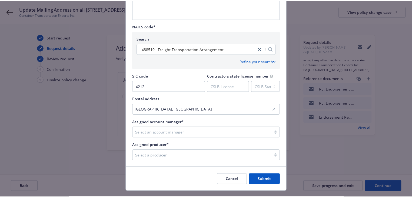
scroll to position [244, 0]
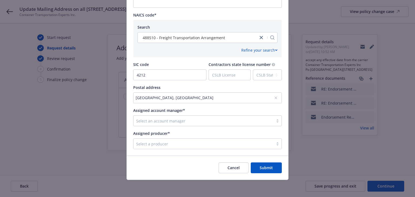
click at [192, 98] on div "PO Box 1121, Wilmington, CA, 90748, USA" at bounding box center [205, 98] width 138 height 6
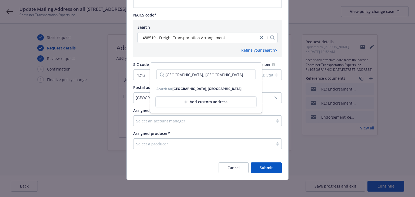
click at [248, 75] on input "PO Box 1121, Wilmington, CA, 90748, USA" at bounding box center [206, 74] width 99 height 11
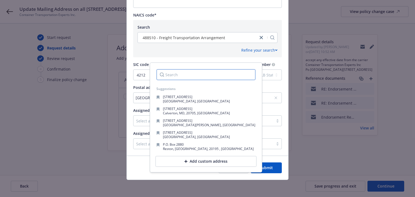
click at [184, 79] on input "Search" at bounding box center [206, 74] width 99 height 11
paste input "Po Box 1121"
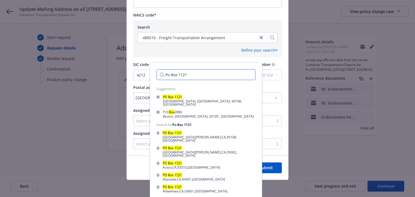
type input "Po Box 1121"
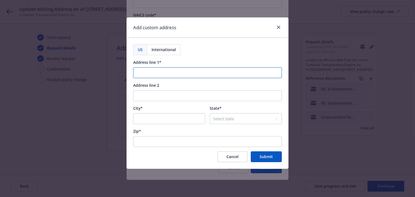
click at [185, 72] on input "Address line 1*" at bounding box center [207, 72] width 149 height 11
paste input "Po Box 1121"
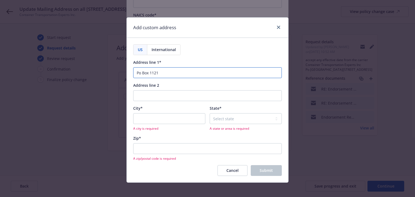
type input "Po Box 1121"
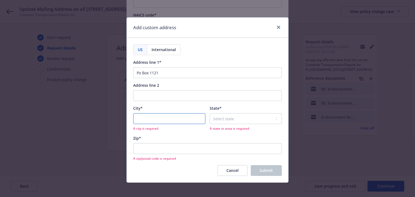
click at [150, 121] on input "City*" at bounding box center [169, 118] width 72 height 11
paste input "Wilmington"
type input "Wilmington"
click at [244, 119] on select "Select state Alabama Alaska American Samoa Arizona Arkansas Baker Island Califo…" at bounding box center [246, 118] width 72 height 11
select select "CA"
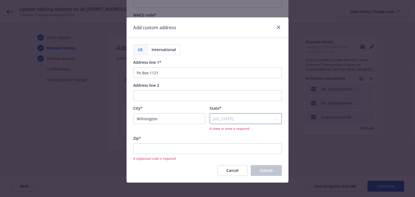
click at [210, 113] on select "Select state Alabama Alaska American Samoa Arizona Arkansas Baker Island Califo…" at bounding box center [246, 118] width 72 height 11
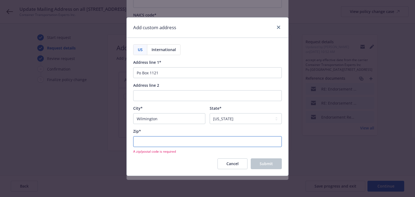
click at [193, 144] on input "Zip*" at bounding box center [207, 141] width 149 height 11
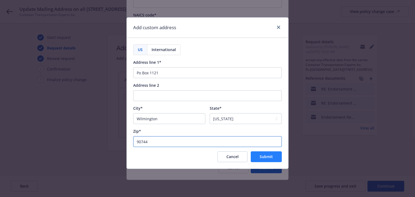
type input "90744"
click at [272, 157] on span "Submit" at bounding box center [266, 156] width 13 height 5
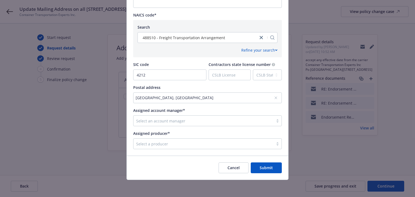
click at [271, 174] on div "Cancel Submit" at bounding box center [208, 168] width 162 height 24
click at [270, 168] on span "Submit" at bounding box center [266, 167] width 13 height 5
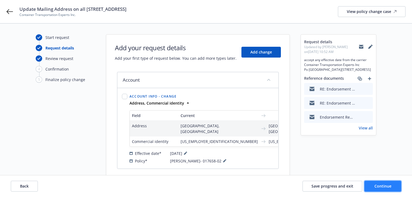
click at [385, 189] on button "Continue" at bounding box center [382, 186] width 37 height 11
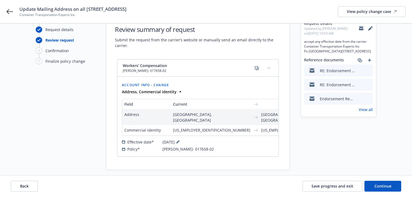
scroll to position [29, 0]
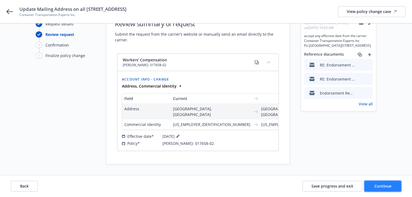
click at [383, 187] on span "Continue" at bounding box center [382, 186] width 17 height 5
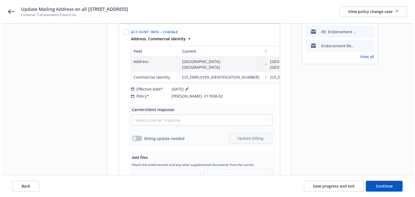
scroll to position [127, 0]
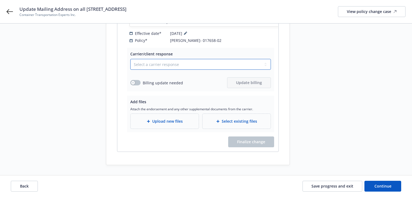
click at [181, 65] on select "Select a carrier response Accepted Accepted with revision No endorsement needed…" at bounding box center [200, 64] width 141 height 11
select select "ACCEPTED"
click at [130, 59] on select "Select a carrier response Accepted Accepted with revision No endorsement needed…" at bounding box center [200, 64] width 141 height 11
click at [168, 122] on span "Upload new files" at bounding box center [167, 121] width 31 height 6
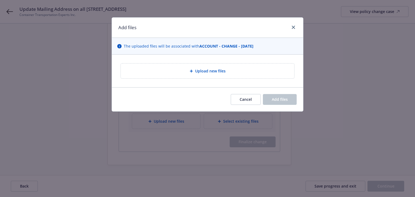
click at [185, 72] on div "Upload new files" at bounding box center [207, 71] width 165 height 6
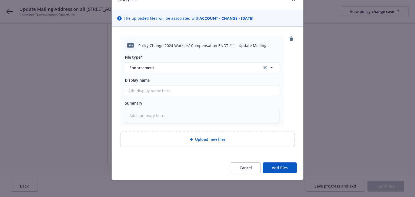
click at [297, 168] on div "Cancel Add files" at bounding box center [207, 168] width 191 height 24
click at [292, 168] on button "Add files" at bounding box center [280, 167] width 34 height 11
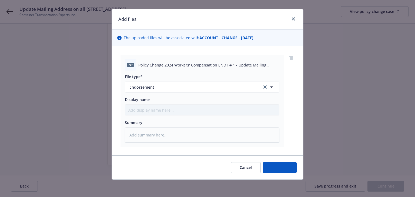
scroll to position [8, 0]
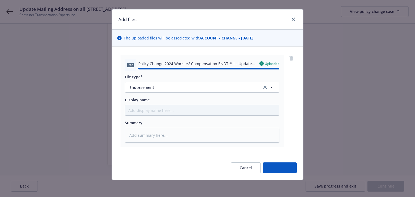
type textarea "x"
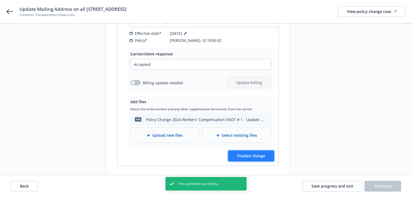
click at [263, 155] on span "Finalize change" at bounding box center [251, 155] width 28 height 5
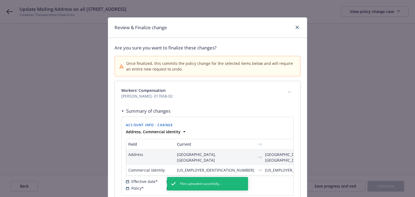
scroll to position [53, 0]
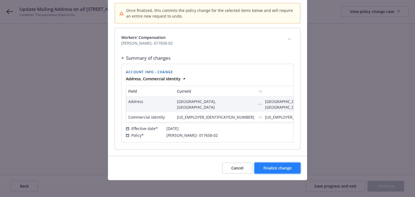
click at [281, 168] on span "Finalize change" at bounding box center [278, 167] width 28 height 5
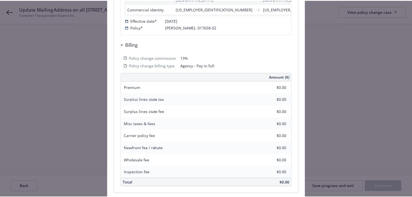
scroll to position [0, 0]
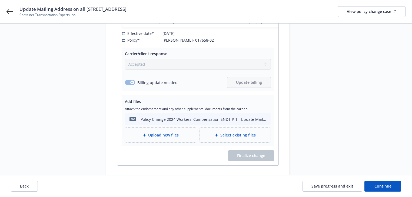
click at [406, 192] on div "Back Save progress and exit Continue" at bounding box center [206, 186] width 412 height 22
click at [394, 189] on button "Continue" at bounding box center [382, 186] width 37 height 11
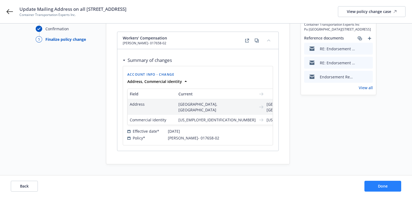
scroll to position [45, 0]
click at [394, 189] on button "Done" at bounding box center [382, 186] width 37 height 11
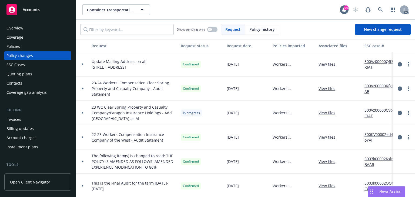
click at [86, 89] on div at bounding box center [82, 89] width 9 height 2
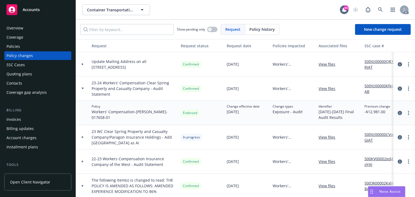
click at [86, 89] on div at bounding box center [82, 89] width 9 height 2
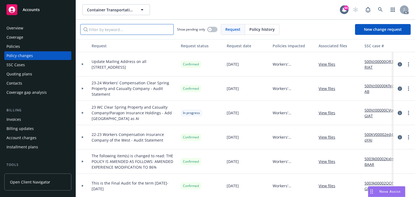
click at [136, 31] on input "Filter by keyword..." at bounding box center [127, 29] width 94 height 11
paste input "pdate Mailing Address on all LOCs Po Box 1121 Wilmington CA 907"
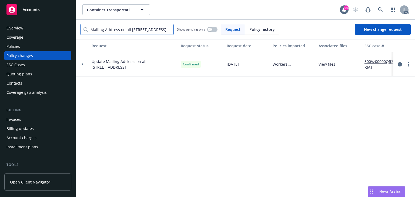
type input "pdate Mailing Address on all LOCs Po Box 1121 Wilmington CA 907"
click at [82, 64] on icon at bounding box center [83, 64] width 2 height 2
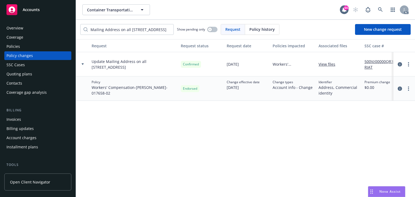
scroll to position [0, 0]
click at [244, 126] on div "Request Request status Request date Policies impacted Associated files SSC case…" at bounding box center [245, 118] width 339 height 158
click at [25, 48] on div "Policies" at bounding box center [37, 46] width 63 height 9
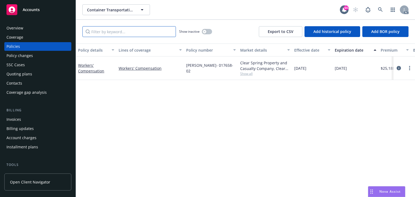
click at [118, 34] on input "Filter by keyword..." at bounding box center [129, 31] width 94 height 11
click at [242, 75] on span "Show all" at bounding box center [265, 73] width 50 height 5
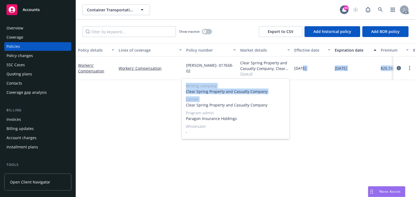
drag, startPoint x: 191, startPoint y: 104, endPoint x: 302, endPoint y: 108, distance: 110.4
click at [302, 108] on body "Accounts Overview Coverage Policies Policy changes SSC Cases Quoting plans Cont…" at bounding box center [207, 98] width 415 height 197
copy body "8/2024 10/18/2025 $25,188.00 Direct - Monthly reporting Renewal Active Elliot I…"
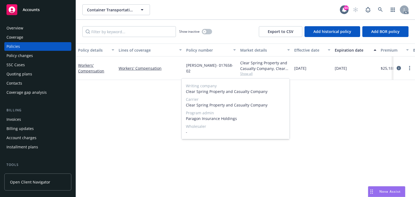
click at [247, 111] on span "Program admin" at bounding box center [235, 113] width 99 height 6
drag, startPoint x: 186, startPoint y: 105, endPoint x: 281, endPoint y: 108, distance: 95.2
click at [281, 108] on div "Writing company Clear Spring Property and Casualty Company Carrier Clear Spring…" at bounding box center [236, 109] width 108 height 61
copy span "Clear Spring Property and Casualty Company"
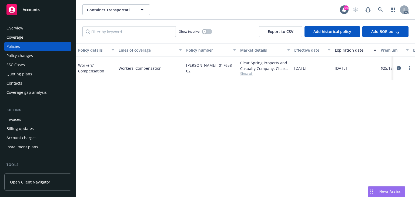
click at [139, 126] on div "Policy details Lines of coverage Policy number Market details Effective date Ex…" at bounding box center [245, 121] width 339 height 154
click at [32, 59] on div "Policy changes" at bounding box center [37, 55] width 63 height 9
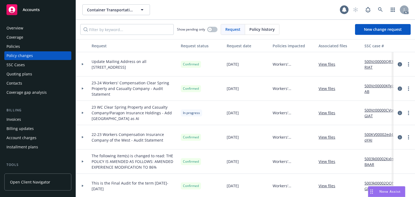
click at [84, 65] on div at bounding box center [82, 64] width 9 height 2
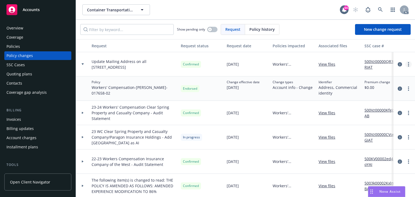
click at [408, 65] on icon "more" at bounding box center [408, 64] width 1 height 4
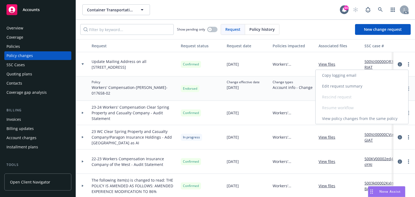
click at [337, 84] on link "Edit request summary" at bounding box center [362, 86] width 93 height 11
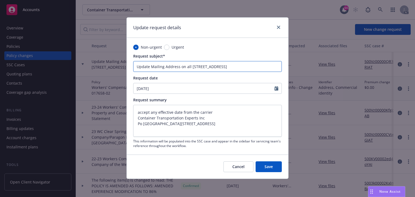
click at [265, 69] on input "Update Mailing Address on all LOCs Po Box 1121 Wilmington CA 90748" at bounding box center [207, 66] width 149 height 11
type textarea "x"
type input "Update Mailing Address on all LOCs Po Box 1121 Wilmington CA 9074"
type textarea "x"
type input "Update Mailing Address on all LOCs Po Box 1121 Wilmington CA 90744"
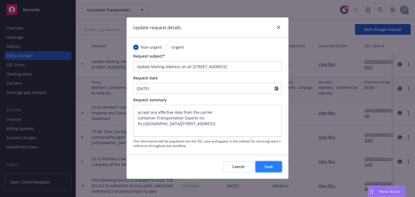
click at [275, 170] on button "Save" at bounding box center [269, 166] width 26 height 11
type textarea "x"
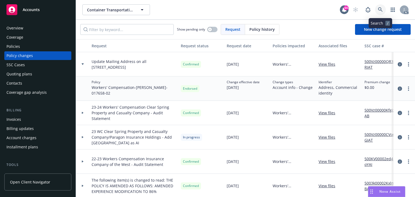
click at [381, 9] on icon at bounding box center [380, 9] width 5 height 5
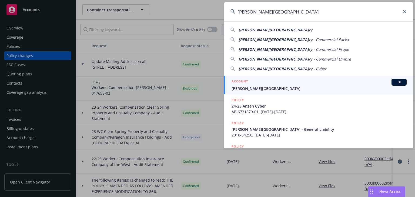
type input "Boyle Heights Arts Conservato"
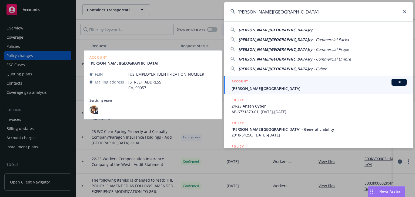
click at [256, 87] on span "[PERSON_NAME][GEOGRAPHIC_DATA]" at bounding box center [319, 89] width 175 height 6
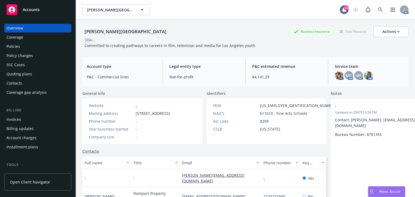
click at [24, 45] on div "Policies" at bounding box center [37, 46] width 63 height 9
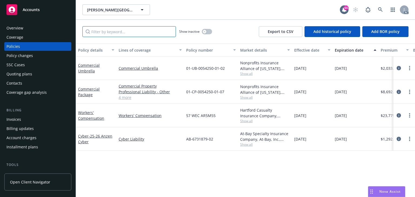
click at [110, 29] on input "Filter by keyword..." at bounding box center [129, 31] width 94 height 11
paste input "01-CP-0054250-01-07"
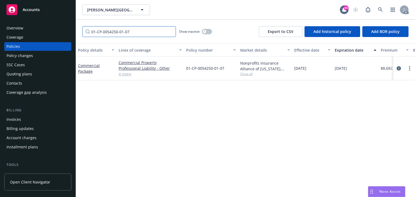
type input "01-CP-0054250-01-07"
click at [291, 142] on div "Policy details Lines of coverage Policy number Market details Effective date Ex…" at bounding box center [245, 121] width 339 height 154
click at [398, 68] on icon "circleInformation" at bounding box center [399, 68] width 4 height 4
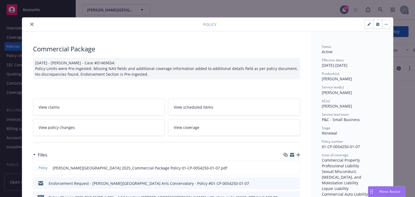
click at [92, 129] on link "View policy changes" at bounding box center [99, 127] width 132 height 17
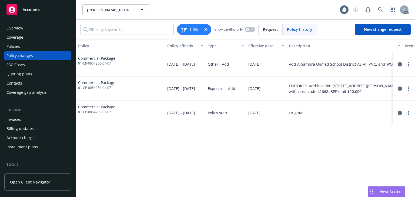
click at [264, 131] on div "Policy Policy effective dates Type Effective date Description Premium change An…" at bounding box center [245, 118] width 339 height 158
click at [245, 144] on div "Policy Policy effective dates Type Effective date Description Premium change An…" at bounding box center [245, 118] width 339 height 158
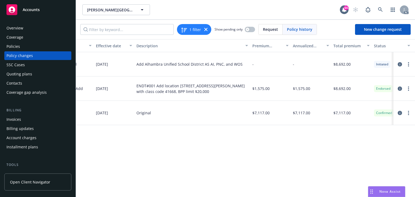
scroll to position [0, 171]
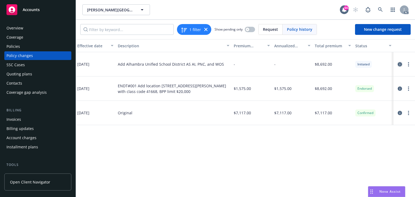
click at [400, 64] on icon "circleInformation" at bounding box center [400, 64] width 4 height 4
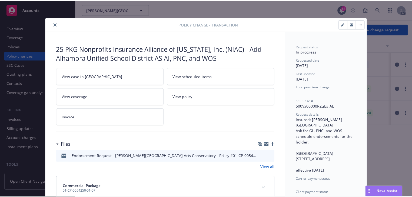
scroll to position [16, 0]
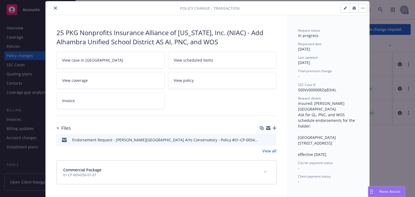
click at [144, 62] on link "View case in SSC" at bounding box center [110, 60] width 108 height 17
click at [54, 7] on icon "close" at bounding box center [55, 7] width 3 height 3
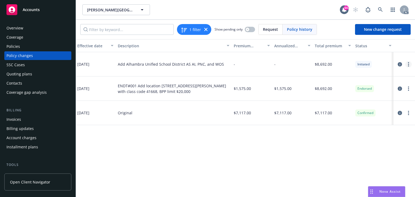
click at [408, 64] on icon "more" at bounding box center [408, 64] width 1 height 4
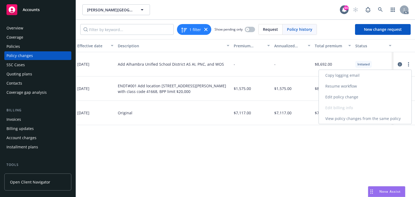
click at [335, 88] on link "Resume workflow" at bounding box center [365, 86] width 93 height 11
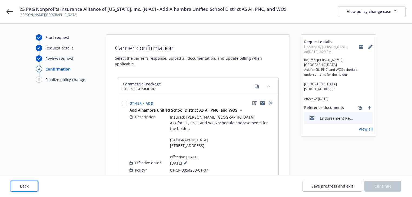
click at [29, 189] on button "Back" at bounding box center [24, 186] width 27 height 11
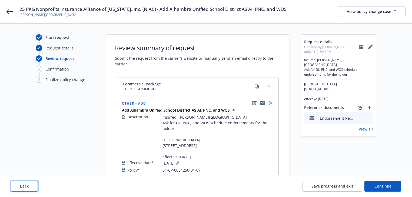
click at [29, 189] on button "Back" at bounding box center [24, 186] width 27 height 11
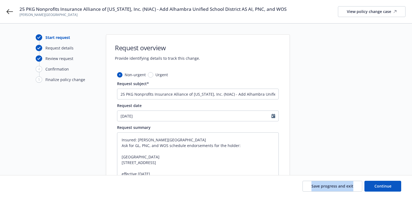
click at [29, 189] on div "Save progress and exit Continue" at bounding box center [206, 186] width 390 height 11
click at [33, 174] on div "Start request Request details Review request 4 Confirmation 5 Finalize policy c…" at bounding box center [205, 132] width 399 height 197
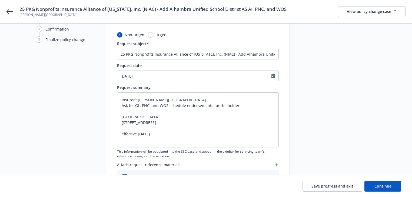
scroll to position [43, 0]
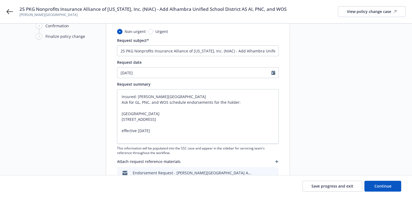
click at [33, 174] on div "Start request Request details Review request 4 Confirmation 5 Finalize policy c…" at bounding box center [205, 89] width 399 height 197
click at [380, 184] on span "Continue" at bounding box center [382, 186] width 17 height 5
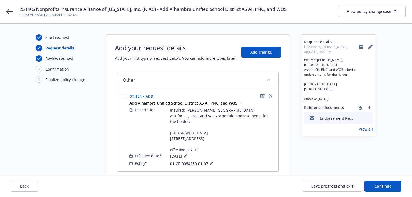
click at [264, 96] on icon "edit" at bounding box center [262, 96] width 5 height 4
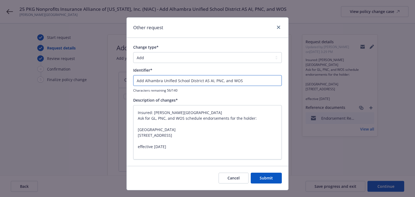
click at [207, 79] on input "Add Alhambra Unified School District AS AI, PNC, and WOS" at bounding box center [207, 80] width 149 height 11
type textarea "x"
type input "Add Alhambra Unified School District AS , PNC, and WOS"
type textarea "x"
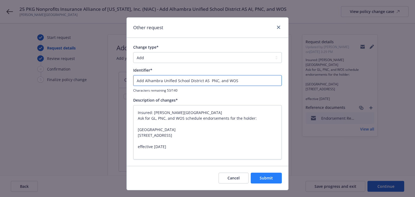
type input "Add Alhambra Unified School District AS PNC, and WOS"
click at [263, 179] on span "Submit" at bounding box center [266, 177] width 13 height 5
type textarea "x"
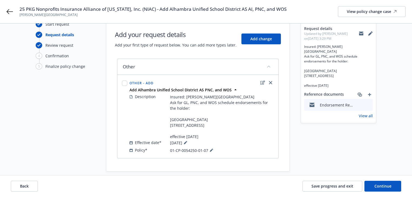
scroll to position [26, 0]
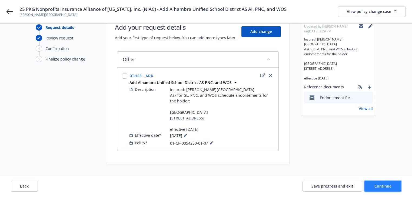
click at [392, 187] on button "Continue" at bounding box center [382, 186] width 37 height 11
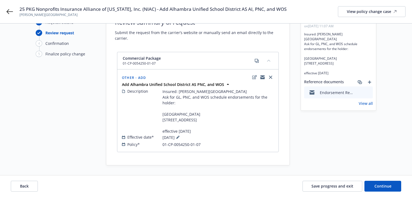
scroll to position [32, 0]
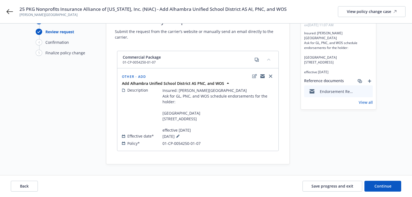
click at [360, 134] on div "Request details Updated by Melody Zhang on 09/11/2025, 11:07 AM Insured: Boyle …" at bounding box center [339, 86] width 76 height 157
click at [389, 183] on button "Continue" at bounding box center [382, 186] width 37 height 11
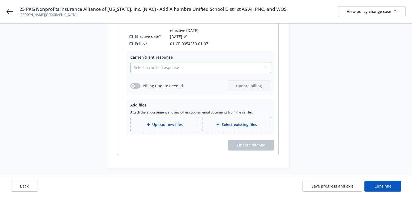
scroll to position [130, 0]
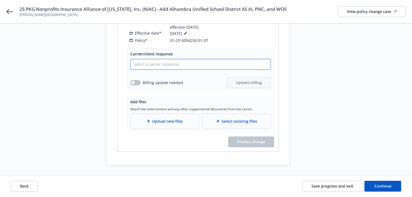
click at [181, 63] on select "Select a carrier response Accepted Accepted with revision No endorsement needed…" at bounding box center [200, 64] width 141 height 11
select select "ACCEPTED"
click at [130, 59] on select "Select a carrier response Accepted Accepted with revision No endorsement needed…" at bounding box center [200, 64] width 141 height 11
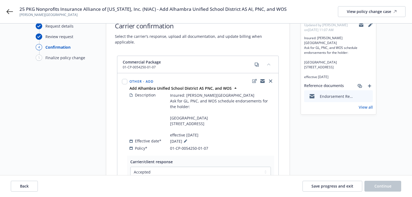
scroll to position [22, 0]
drag, startPoint x: 171, startPoint y: 93, endPoint x: 187, endPoint y: 95, distance: 16.1
click at [187, 95] on span "Insured: Boyle Heights Arts Conservatory Ask for GL, PNC, and WOS schedule endo…" at bounding box center [222, 115] width 104 height 45
click at [174, 112] on span "Insured: Boyle Heights Arts Conservatory Ask for GL, PNC, and WOS schedule endo…" at bounding box center [222, 115] width 104 height 45
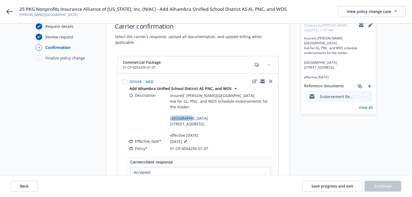
copy span "Alhambra"
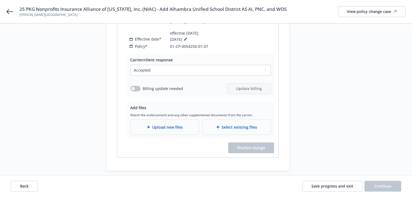
scroll to position [130, 0]
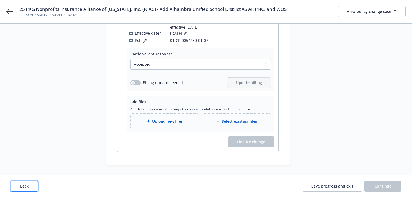
click at [31, 182] on button "Back" at bounding box center [24, 186] width 27 height 11
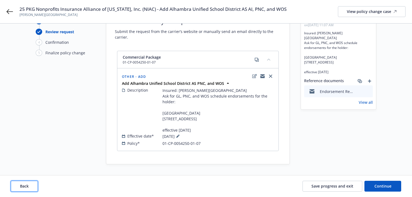
click at [31, 182] on button "Back" at bounding box center [24, 186] width 27 height 11
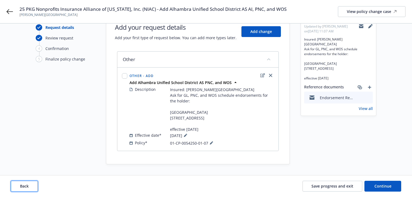
scroll to position [26, 0]
click at [31, 182] on button "Back" at bounding box center [24, 186] width 27 height 11
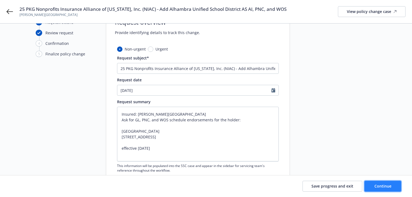
click at [376, 189] on button "Continue" at bounding box center [382, 186] width 37 height 11
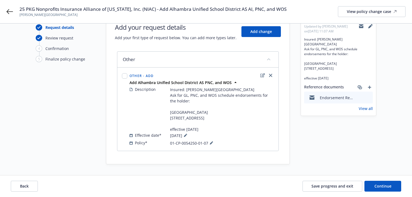
scroll to position [0, 0]
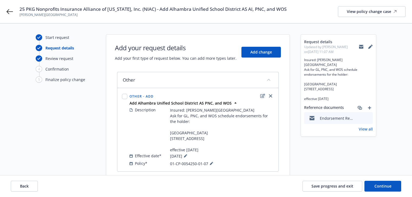
click at [263, 96] on icon "edit" at bounding box center [262, 96] width 5 height 4
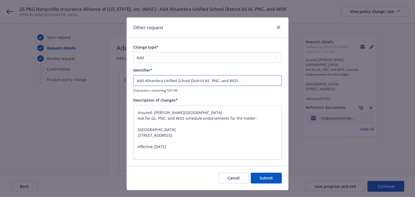
click at [135, 82] on input "Add Alhambra Unified School District AS PNC, and WOS" at bounding box center [207, 80] width 149 height 11
type textarea "x"
type input "EAdd Alhambra Unified School District AS PNC, and WOS"
type textarea "x"
type input "ENAdd Alhambra Unified School District AS PNC, and WOS"
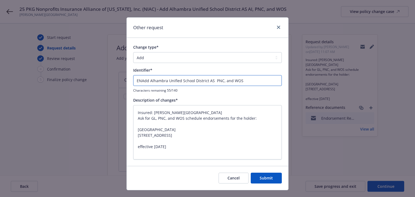
type textarea "x"
type input "ENDAdd Alhambra Unified School District AS PNC, and WOS"
type textarea "x"
type input "ENDTAdd Alhambra Unified School District AS PNC, and WOS"
type textarea "x"
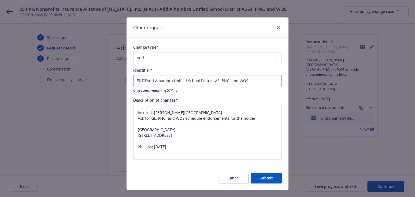
type input "ENDT#Add Alhambra Unified School District AS PNC, and WOS"
type textarea "x"
type input "ENDT#0Add Alhambra Unified School District AS PNC, and WOS"
type textarea "x"
type input "ENDT#00Add Alhambra Unified School District AS PNC, and WOS"
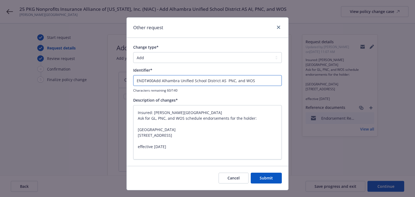
type textarea "x"
type input "ENDT#002Add Alhambra Unified School District AS PNC, and WOS"
type textarea "x"
type input "ENDT#002 Add Alhambra Unified School District AS PNC, and WOS"
type textarea "x"
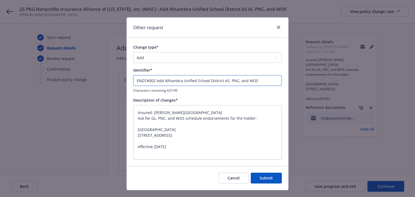
type input "ENDT#002 -Add Alhambra Unified School District AS PNC, and WOS"
type textarea "x"
type input "ENDT#002 - Add Alhambra Unified School District AS PNC, and WOS"
click at [274, 177] on button "Submit" at bounding box center [266, 178] width 31 height 11
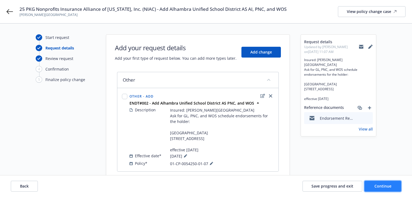
click at [400, 186] on button "Continue" at bounding box center [382, 186] width 37 height 11
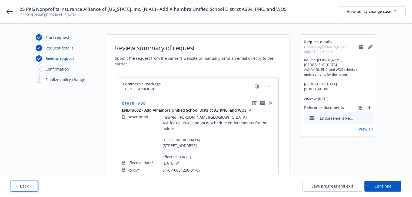
click at [27, 184] on span "Back" at bounding box center [24, 186] width 9 height 5
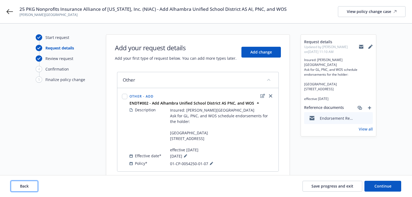
click at [27, 184] on span "Back" at bounding box center [24, 186] width 9 height 5
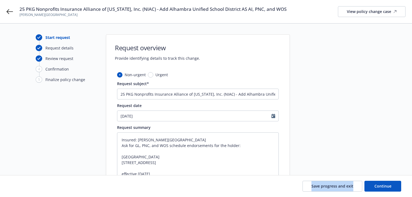
click at [27, 183] on div "Save progress and exit Continue" at bounding box center [206, 186] width 390 height 11
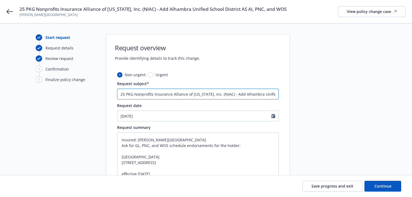
click at [264, 98] on input "25 PKG Nonprofits Insurance Alliance of California, Inc. (NIAC) - Add Alhambra …" at bounding box center [198, 94] width 162 height 11
click at [245, 95] on input "25 PKG Nonprofits Insurance Alliance of California, Inc. (NIAC) - Add Alhambra …" at bounding box center [198, 94] width 162 height 11
type textarea "x"
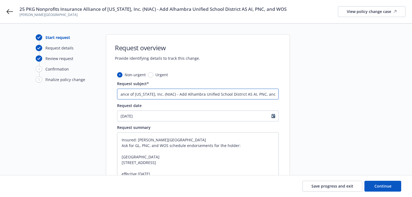
type input "25 PKG Nonprofits Insurance Alliance of California, Inc. (NIAC) - Add Alhambra …"
type textarea "x"
type input "25 PKG Nonprofits Insurance Alliance of California, Inc. (NIAC) - Add Alhambra …"
type textarea "x"
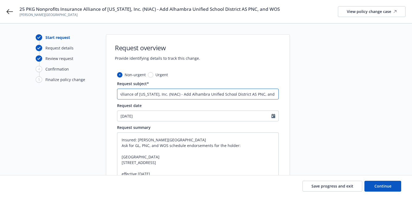
scroll to position [0, 54]
type input "25 PKG Nonprofits Insurance Alliance of California, Inc. (NIAC) - Add Alhambra …"
click at [383, 185] on span "Continue" at bounding box center [382, 186] width 17 height 5
type textarea "x"
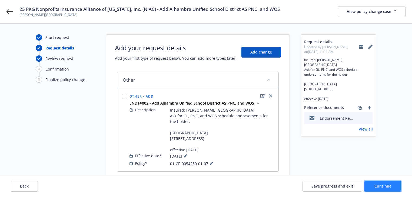
click at [385, 188] on span "Continue" at bounding box center [382, 186] width 17 height 5
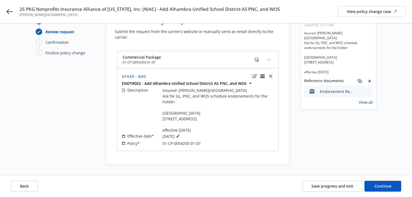
scroll to position [32, 0]
click at [378, 189] on button "Continue" at bounding box center [382, 186] width 37 height 11
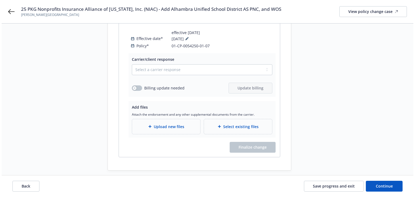
scroll to position [130, 0]
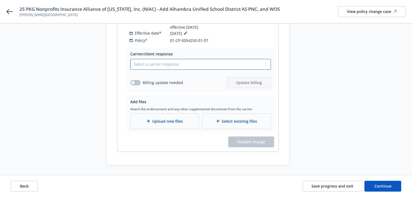
click at [183, 65] on select "Select a carrier response Accepted Accepted with revision No endorsement needed…" at bounding box center [200, 64] width 141 height 11
select select "ACCEPTED"
click at [130, 59] on select "Select a carrier response Accepted Accepted with revision No endorsement needed…" at bounding box center [200, 64] width 141 height 11
click at [137, 80] on button "button" at bounding box center [135, 82] width 10 height 5
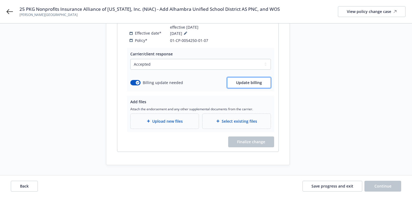
click at [247, 84] on span "Update billing" at bounding box center [249, 82] width 26 height 5
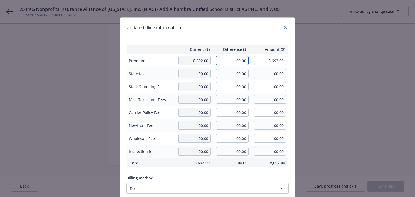
click at [242, 63] on input "00.00" at bounding box center [232, 60] width 32 height 9
type input "-3.00"
type input "8,689.00"
type input "-0.45"
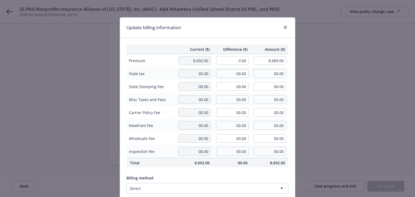
click at [251, 33] on div "Update billing information" at bounding box center [207, 28] width 175 height 20
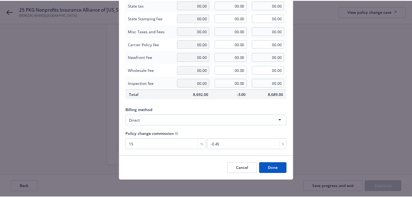
scroll to position [69, 0]
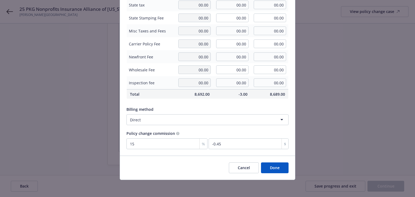
click at [270, 165] on button "Done" at bounding box center [275, 167] width 28 height 11
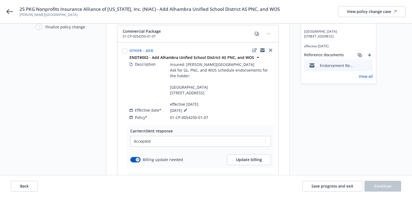
scroll to position [43, 0]
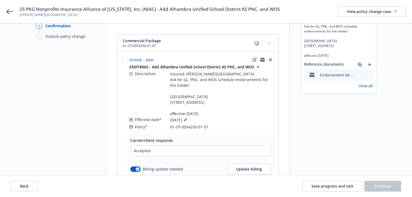
click at [344, 148] on div "Request details Updated by Melody Zhang on 09/11/2025, 11:11 AM Insured: Boyle …" at bounding box center [339, 121] width 76 height 261
copy span "Add Alhambra Unified School District AS PNC, and WOS"
drag, startPoint x: 157, startPoint y: 10, endPoint x: 282, endPoint y: 10, distance: 124.9
click at [282, 10] on div "25 PKG Nonprofits Insurance Alliance of California, Inc. (NIAC) - Add Alhambra …" at bounding box center [212, 11] width 386 height 11
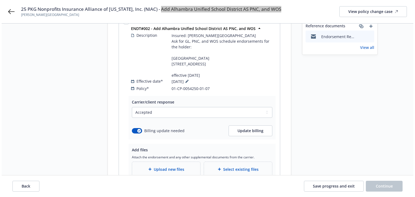
scroll to position [130, 0]
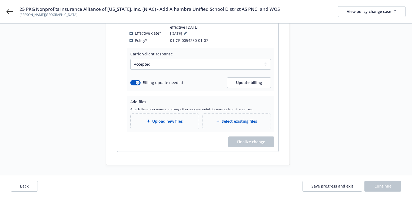
click at [173, 123] on span "Upload new files" at bounding box center [167, 121] width 31 height 6
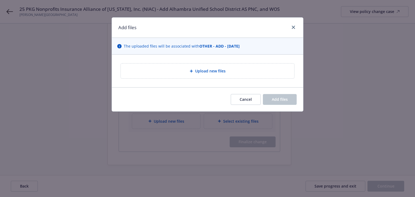
click at [213, 77] on div "Upload new files" at bounding box center [208, 71] width 174 height 15
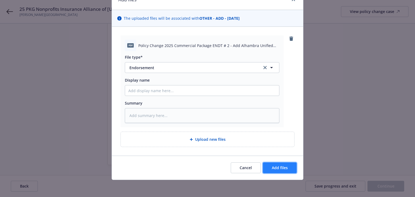
click at [288, 166] on button "Add files" at bounding box center [280, 167] width 34 height 11
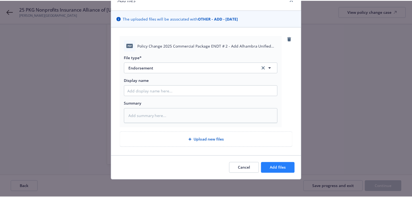
scroll to position [8, 0]
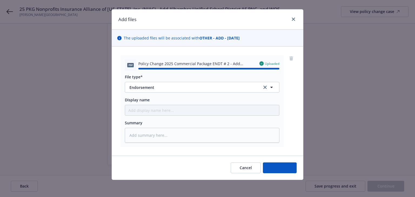
type textarea "x"
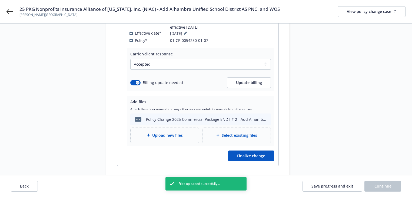
click at [335, 146] on div "Request details Updated by Melody Zhang on 09/11/2025, 11:11 AM Insured: Boyle …" at bounding box center [339, 42] width 76 height 275
click at [325, 187] on span "Save progress and exit" at bounding box center [332, 186] width 42 height 5
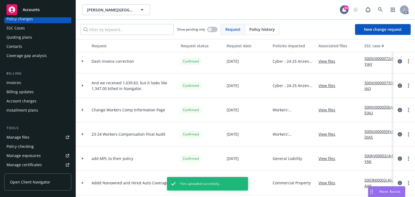
scroll to position [151, 0]
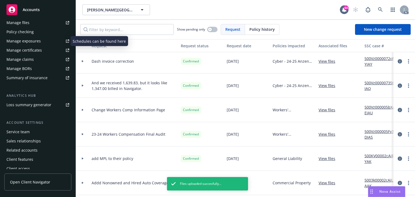
click at [25, 41] on div "Manage exposures" at bounding box center [23, 41] width 34 height 9
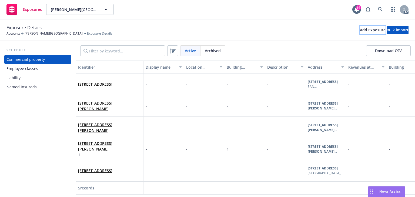
click at [360, 34] on div "Add Exposure" at bounding box center [373, 30] width 26 height 8
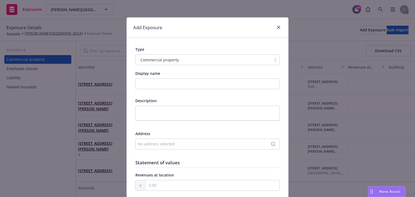
click at [192, 64] on div "Commercial property" at bounding box center [204, 59] width 136 height 9
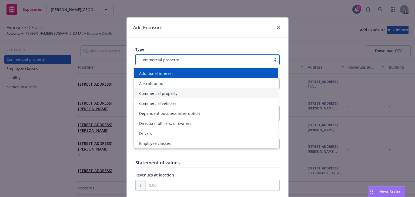
click at [175, 78] on div "Additional interest" at bounding box center [206, 73] width 144 height 10
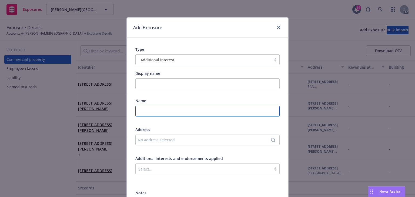
click at [158, 116] on input "text" at bounding box center [207, 111] width 144 height 11
paste input "[GEOGRAPHIC_DATA]"
type input "[GEOGRAPHIC_DATA]"
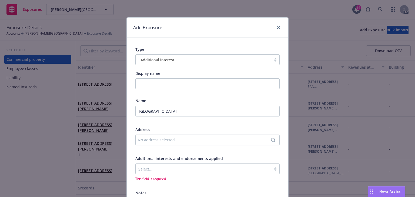
click at [153, 139] on div "No address selected" at bounding box center [205, 140] width 134 height 6
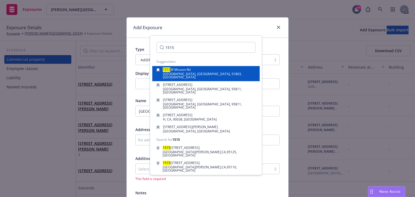
type input "1515"
click at [195, 73] on span "[GEOGRAPHIC_DATA], [GEOGRAPHIC_DATA], 91803, [GEOGRAPHIC_DATA]" at bounding box center [202, 76] width 79 height 8
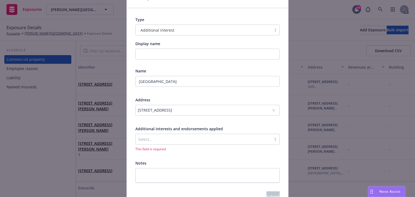
scroll to position [61, 0]
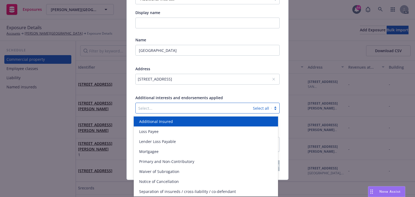
click at [181, 106] on div at bounding box center [194, 108] width 112 height 6
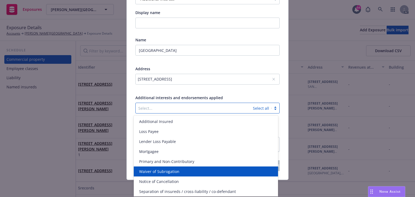
click at [160, 173] on span "Waiver of Subrogation" at bounding box center [159, 172] width 40 height 6
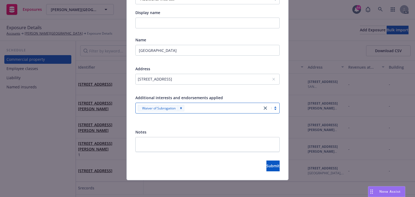
click at [202, 110] on div at bounding box center [223, 108] width 74 height 6
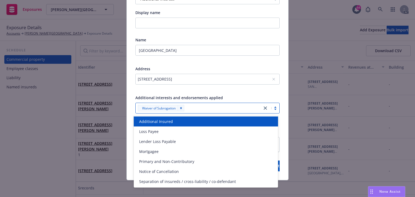
click at [201, 108] on div at bounding box center [223, 108] width 74 height 6
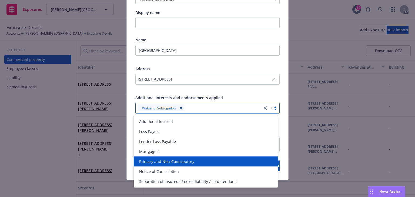
click at [169, 158] on div "Primary and Non-Contributory" at bounding box center [206, 162] width 144 height 10
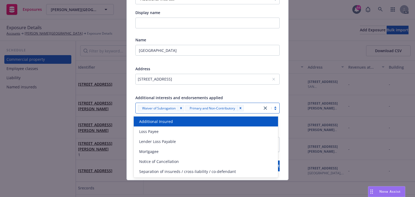
click at [238, 90] on div at bounding box center [207, 89] width 144 height 5
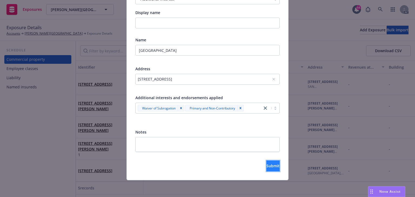
click at [267, 166] on span "Submit" at bounding box center [273, 165] width 13 height 5
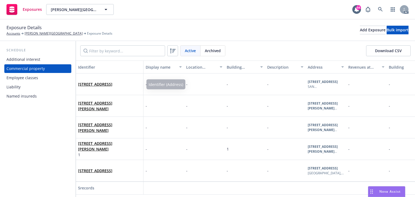
drag, startPoint x: 42, startPoint y: 60, endPoint x: 47, endPoint y: 62, distance: 5.3
click at [42, 60] on div "Additional interest" at bounding box center [37, 59] width 63 height 9
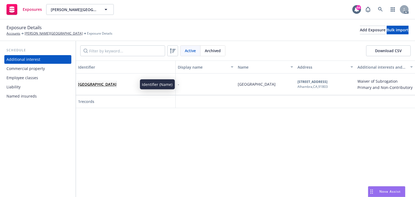
click at [104, 85] on link "[GEOGRAPHIC_DATA]" at bounding box center [97, 84] width 38 height 5
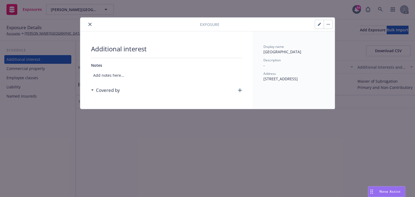
click at [239, 92] on icon "button" at bounding box center [240, 90] width 4 height 4
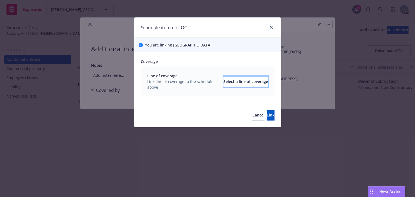
click at [224, 83] on div "Select a line of coverage" at bounding box center [246, 81] width 45 height 10
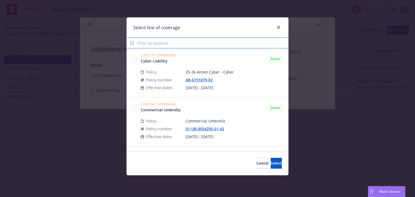
click at [167, 46] on input "Filter by keyword" at bounding box center [208, 43] width 162 height 11
type input "54250"
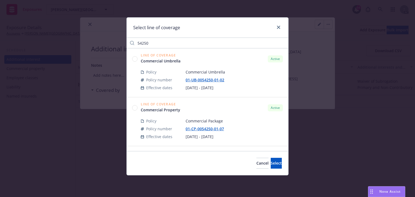
click at [134, 61] on icon at bounding box center [134, 58] width 5 height 5
click at [271, 163] on span "Select" at bounding box center [276, 163] width 11 height 5
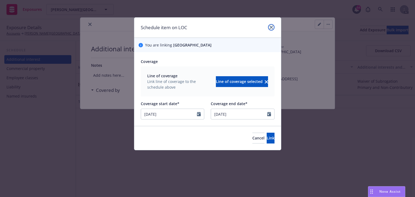
click at [270, 26] on icon "close" at bounding box center [271, 27] width 3 height 3
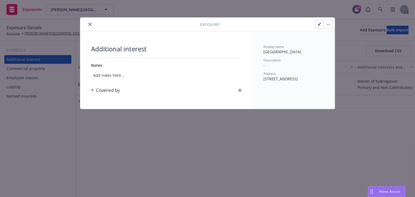
click at [241, 90] on icon "button" at bounding box center [240, 90] width 4 height 4
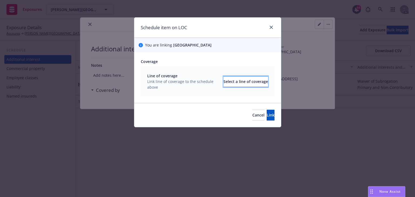
click at [224, 84] on div "Select a line of coverage" at bounding box center [246, 81] width 45 height 10
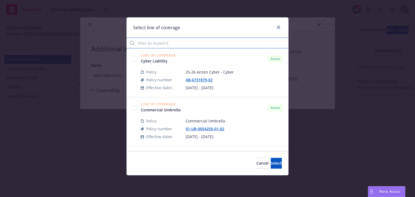
click at [170, 40] on input "Filter by keyword" at bounding box center [208, 43] width 162 height 11
paste input "54250"
type input "54250"
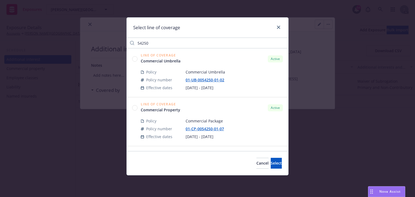
click at [134, 108] on circle at bounding box center [134, 107] width 5 height 5
click at [271, 164] on span "Select" at bounding box center [276, 163] width 11 height 5
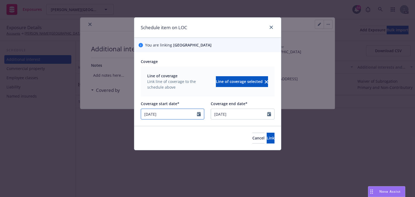
select select "2"
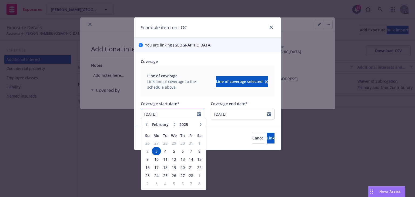
drag, startPoint x: 174, startPoint y: 113, endPoint x: 96, endPoint y: 119, distance: 77.8
click at [96, 119] on div "Schedule item on LOC You are linking Alhambra Unified School District Coverage …" at bounding box center [207, 98] width 415 height 197
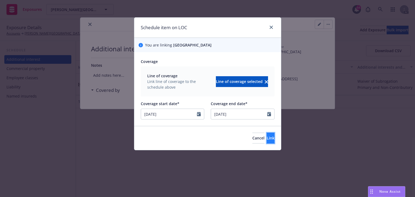
type input "[DATE]"
click at [267, 139] on button "Link" at bounding box center [271, 138] width 8 height 11
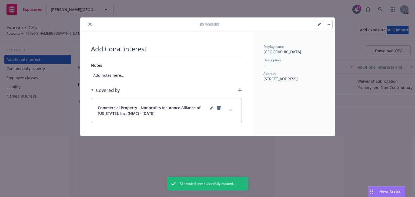
click at [239, 91] on icon "button" at bounding box center [240, 90] width 4 height 4
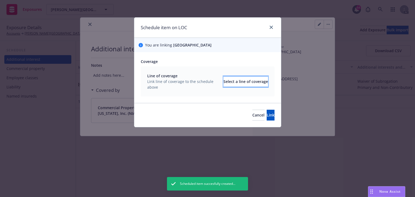
click at [234, 85] on div "Select a line of coverage" at bounding box center [246, 81] width 45 height 10
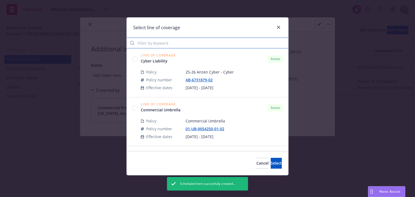
click at [163, 40] on input "Filter by keyword" at bounding box center [208, 43] width 162 height 11
paste input "54250"
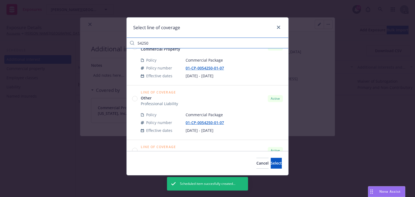
scroll to position [65, 0]
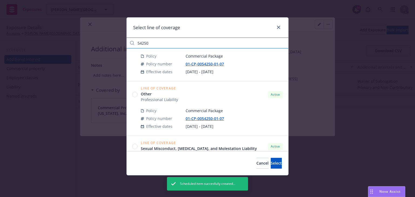
type input "54250"
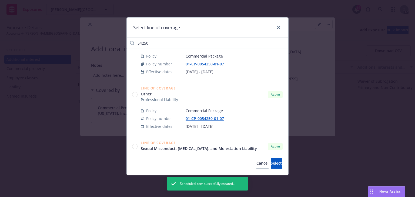
click at [134, 93] on circle at bounding box center [134, 94] width 5 height 5
click at [271, 161] on span "Select" at bounding box center [276, 163] width 11 height 5
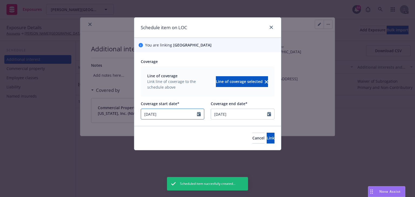
select select "2"
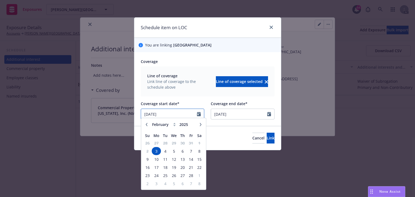
drag, startPoint x: 178, startPoint y: 111, endPoint x: 74, endPoint y: 116, distance: 105.0
click at [84, 116] on div "Schedule item on LOC You are linking Alhambra Unified School District Coverage …" at bounding box center [207, 98] width 415 height 197
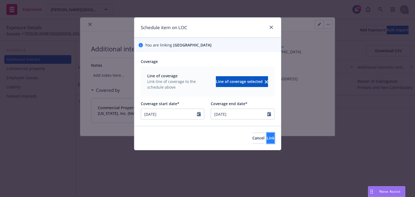
type input "[DATE]"
click at [267, 142] on button "Link" at bounding box center [271, 138] width 8 height 11
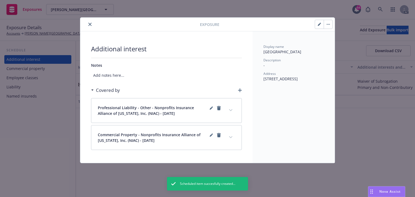
click at [240, 91] on icon "button" at bounding box center [240, 90] width 4 height 4
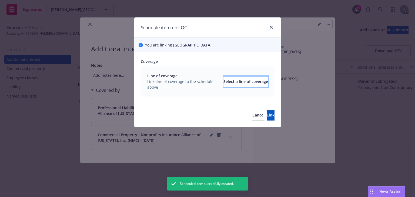
click at [238, 80] on div "Select a line of coverage" at bounding box center [246, 81] width 45 height 10
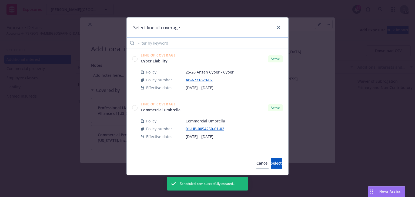
click at [154, 41] on input "Filter by keyword" at bounding box center [208, 43] width 162 height 11
paste input "54250"
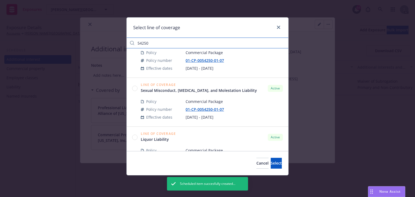
scroll to position [130, 0]
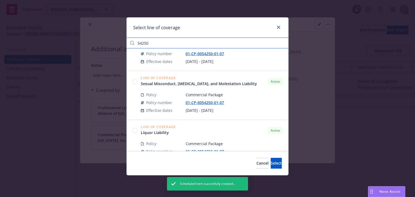
type input "54250"
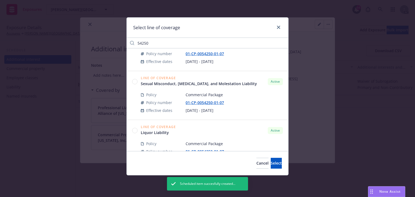
click at [135, 81] on circle at bounding box center [134, 81] width 5 height 5
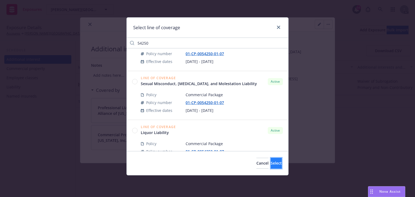
click at [272, 164] on span "Select" at bounding box center [276, 163] width 11 height 5
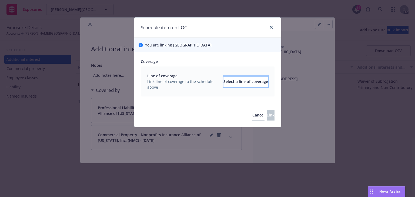
click at [231, 82] on div "Select a line of coverage" at bounding box center [246, 81] width 45 height 10
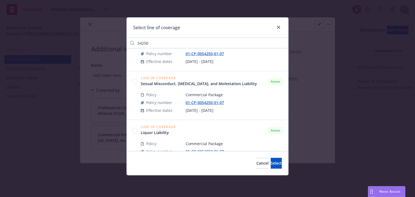
click at [134, 83] on circle at bounding box center [134, 81] width 5 height 5
click at [276, 164] on button "Select" at bounding box center [276, 163] width 11 height 11
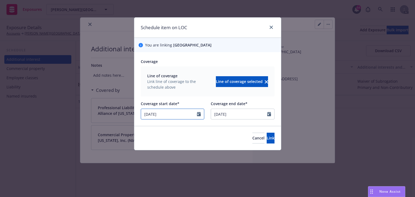
click at [66, 119] on div "Schedule item on LOC You are linking Alhambra Unified School District Coverage …" at bounding box center [207, 98] width 415 height 197
select select "2"
type input "[DATE]"
click at [267, 139] on button "Link" at bounding box center [271, 138] width 8 height 11
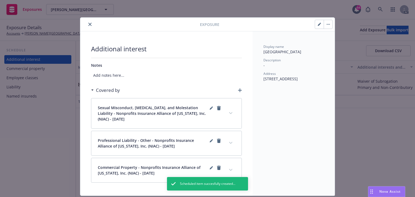
click at [239, 90] on icon "button" at bounding box center [240, 90] width 4 height 4
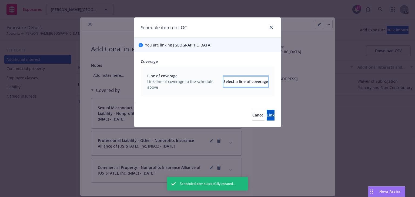
click at [241, 83] on div "Select a line of coverage" at bounding box center [246, 81] width 45 height 10
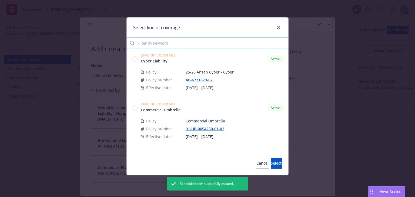
click at [194, 44] on input "Filter by keyword" at bounding box center [208, 43] width 162 height 11
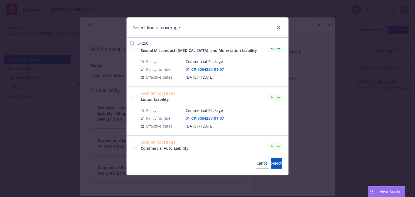
scroll to position [173, 0]
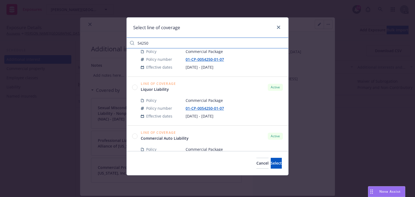
type input "54250"
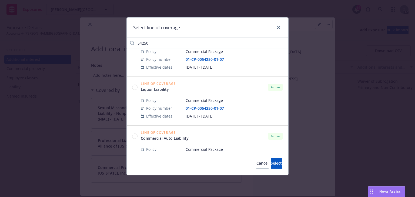
click at [134, 86] on circle at bounding box center [134, 87] width 5 height 5
click at [271, 162] on span "Select" at bounding box center [276, 163] width 11 height 5
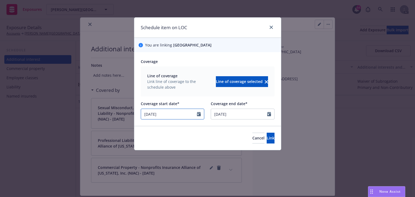
select select "2"
drag, startPoint x: 179, startPoint y: 110, endPoint x: 52, endPoint y: 124, distance: 127.2
click at [66, 124] on div "Schedule item on LOC You are linking Alhambra Unified School District Coverage …" at bounding box center [207, 98] width 415 height 197
type input "[DATE]"
click at [267, 141] on button "Link" at bounding box center [271, 138] width 8 height 11
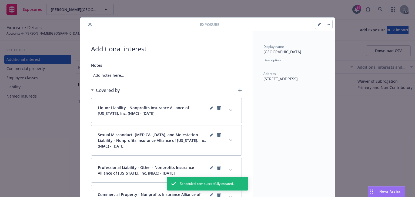
click at [239, 89] on icon "button" at bounding box center [240, 90] width 4 height 4
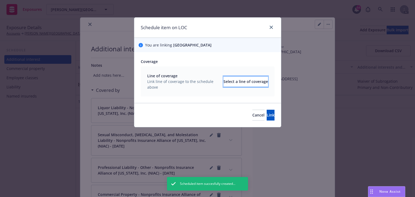
click at [241, 81] on div "Select a line of coverage" at bounding box center [246, 81] width 45 height 10
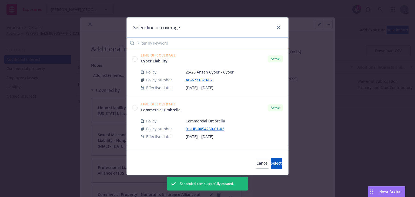
click at [178, 42] on input "Filter by keyword" at bounding box center [208, 43] width 162 height 11
paste input "54250"
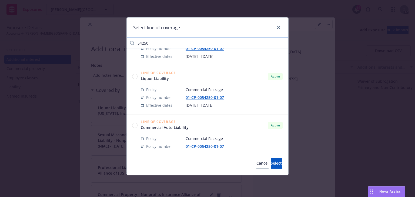
scroll to position [216, 0]
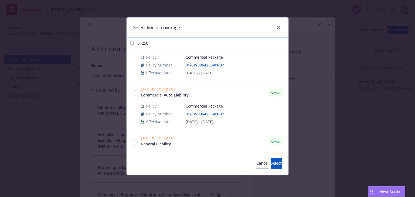
type input "54250"
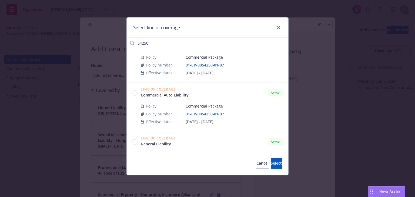
click at [135, 94] on circle at bounding box center [134, 92] width 5 height 5
click at [278, 164] on button "Select" at bounding box center [276, 163] width 11 height 11
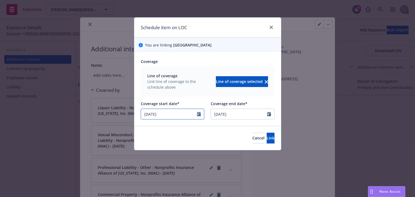
select select "2"
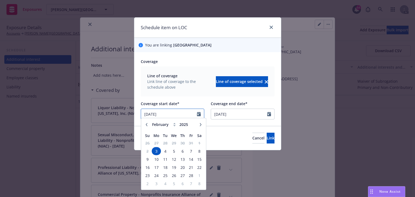
drag, startPoint x: 170, startPoint y: 113, endPoint x: 62, endPoint y: 114, distance: 108.7
click at [62, 114] on div "Schedule item on LOC You are linking Alhambra Unified School District Coverage …" at bounding box center [207, 98] width 415 height 197
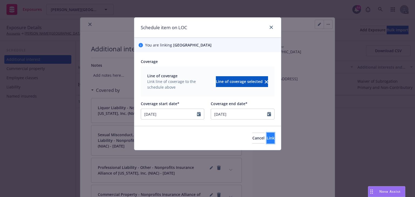
type input "[DATE]"
click at [274, 140] on button "Link" at bounding box center [271, 138] width 8 height 11
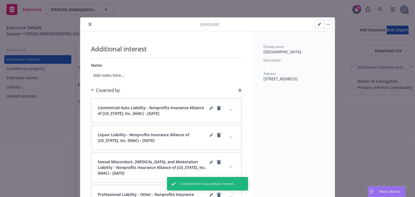
click at [239, 89] on icon "button" at bounding box center [240, 90] width 4 height 4
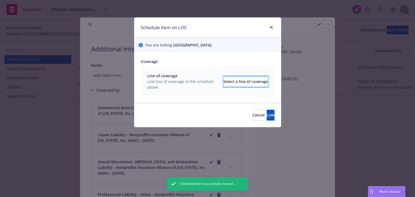
click at [239, 84] on div "Select a line of coverage" at bounding box center [246, 81] width 45 height 10
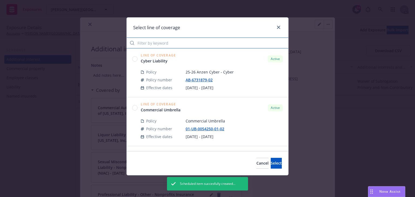
click at [165, 42] on input "Filter by keyword" at bounding box center [208, 43] width 162 height 11
paste input "54250"
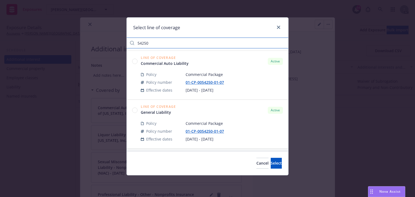
scroll to position [249, 0]
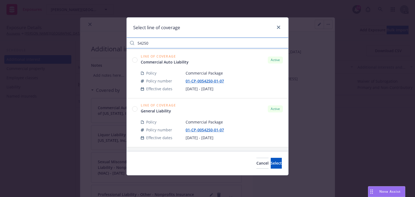
type input "54250"
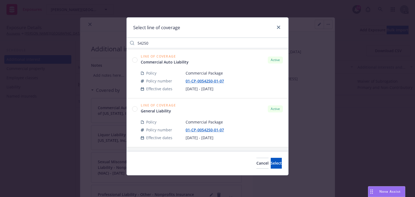
drag, startPoint x: 135, startPoint y: 108, endPoint x: 157, endPoint y: 118, distance: 23.6
click at [135, 108] on circle at bounding box center [134, 108] width 5 height 5
click at [271, 162] on button "Select" at bounding box center [276, 163] width 11 height 11
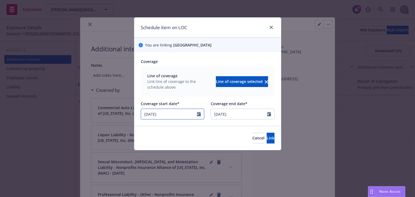
select select "2"
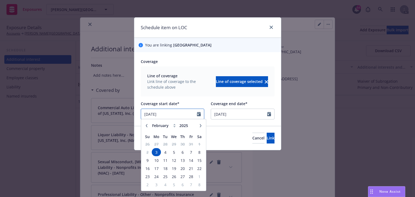
drag, startPoint x: 172, startPoint y: 115, endPoint x: 72, endPoint y: 119, distance: 100.1
click at [73, 119] on div "Schedule item on LOC You are linking Alhambra Unified School District Coverage …" at bounding box center [207, 98] width 415 height 197
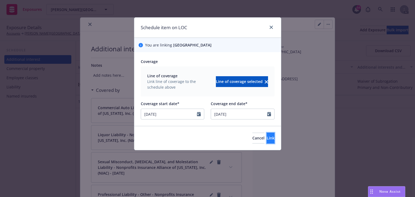
type input "[DATE]"
click at [267, 142] on button "Link" at bounding box center [271, 138] width 8 height 11
